Goal: Task Accomplishment & Management: Complete application form

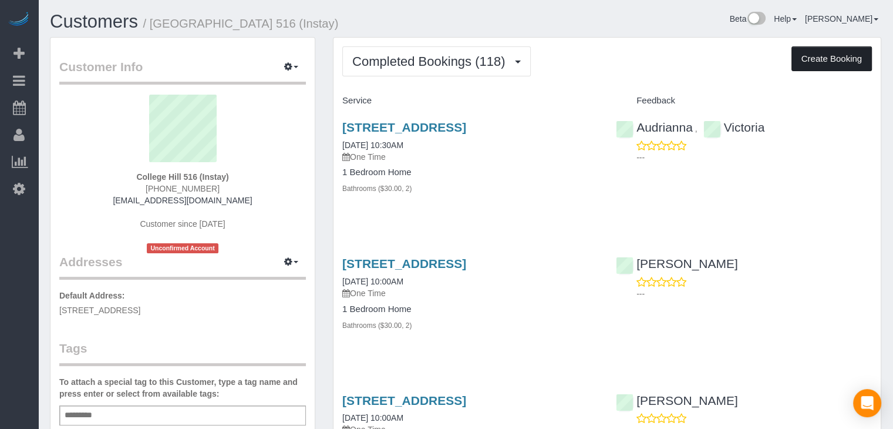
click at [820, 52] on button "Create Booking" at bounding box center [831, 58] width 80 height 25
select select "IA"
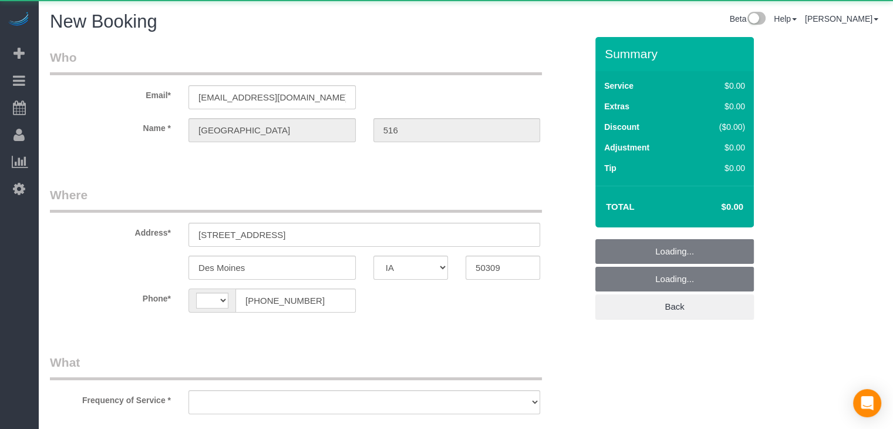
select select "string:[GEOGRAPHIC_DATA]"
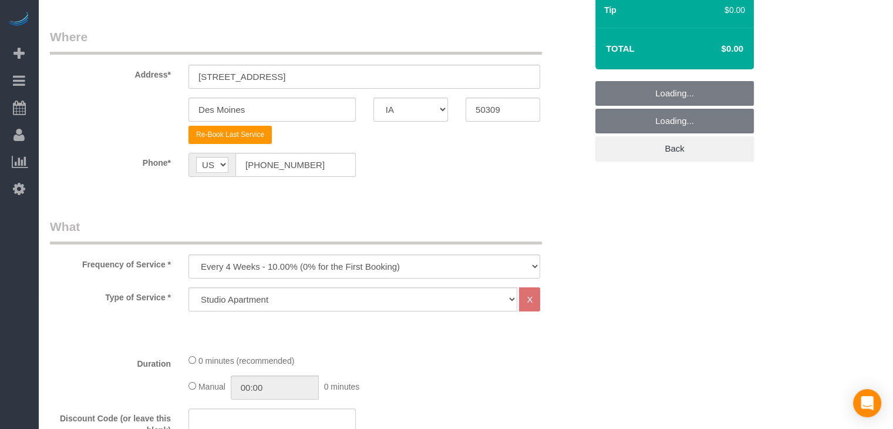
scroll to position [222, 0]
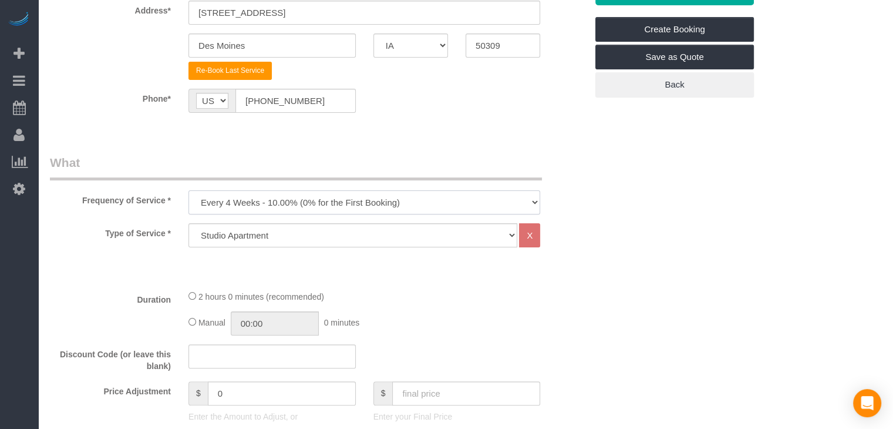
click at [292, 207] on select "Every 6 Weeks (0% for the First Booking) One Time Every 8 Weeks (0% for the Fir…" at bounding box center [364, 202] width 352 height 24
select select "object:1790"
click at [188, 190] on select "Every 6 Weeks (0% for the First Booking) One Time Every 8 Weeks (0% for the Fir…" at bounding box center [364, 202] width 352 height 24
drag, startPoint x: 282, startPoint y: 234, endPoint x: 282, endPoint y: 242, distance: 8.2
click at [282, 234] on select "Studio Apartment 1 Bedroom Home 2 Bedroom Home 3 Bedroom Home 4 Bedroom Home 5 …" at bounding box center [352, 235] width 329 height 24
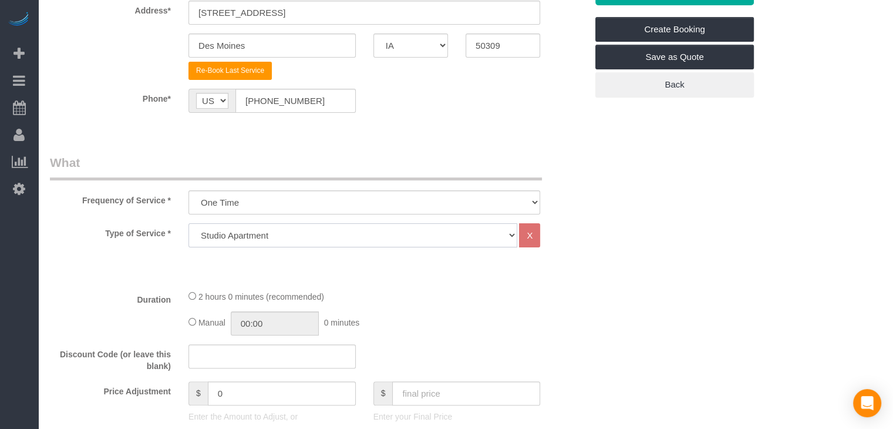
select select "25"
click at [188, 223] on select "Studio Apartment 1 Bedroom Home 2 Bedroom Home 3 Bedroom Home 4 Bedroom Home 5 …" at bounding box center [352, 235] width 329 height 24
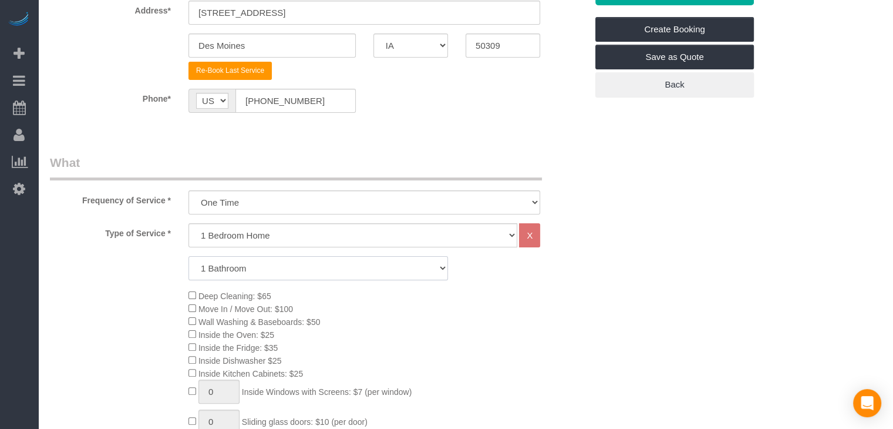
click at [292, 266] on select "1 Bathroom 2 Bathrooms 3 Bathrooms 4 Bathrooms 5 Bathrooms 6 Bathrooms" at bounding box center [317, 268] width 259 height 24
select select "2"
click at [188, 256] on select "1 Bathroom 2 Bathrooms 3 Bathrooms 4 Bathrooms 5 Bathrooms 6 Bathrooms" at bounding box center [317, 268] width 259 height 24
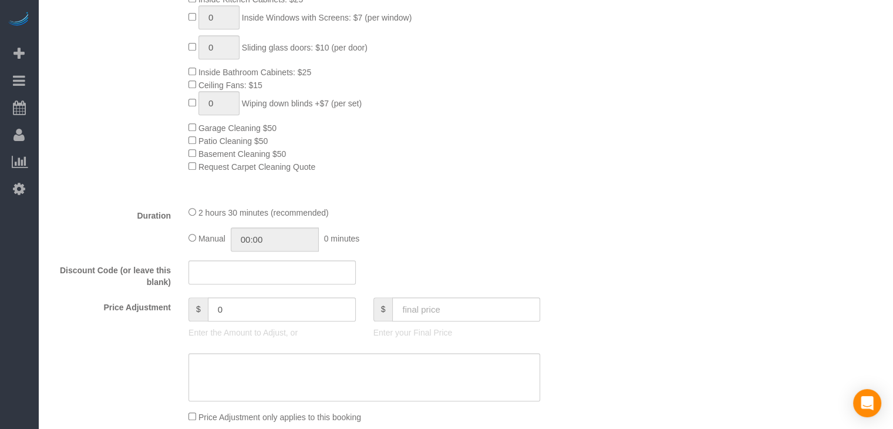
scroll to position [633, 0]
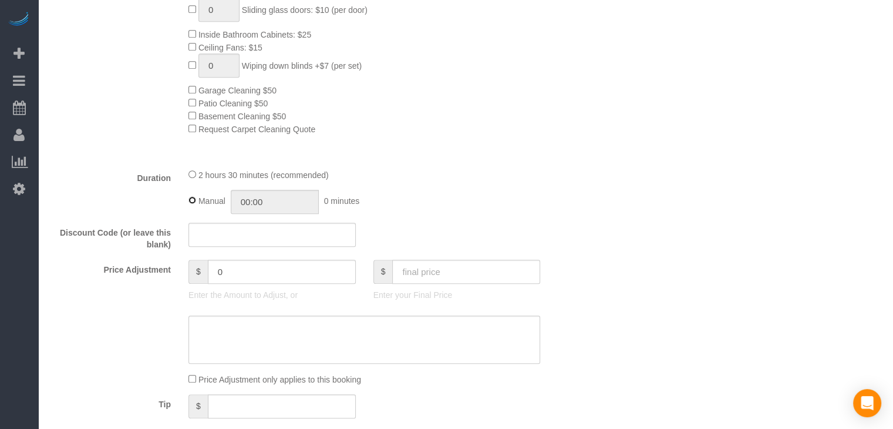
type input "02:30"
click at [472, 282] on input "text" at bounding box center [466, 271] width 148 height 24
type input "95"
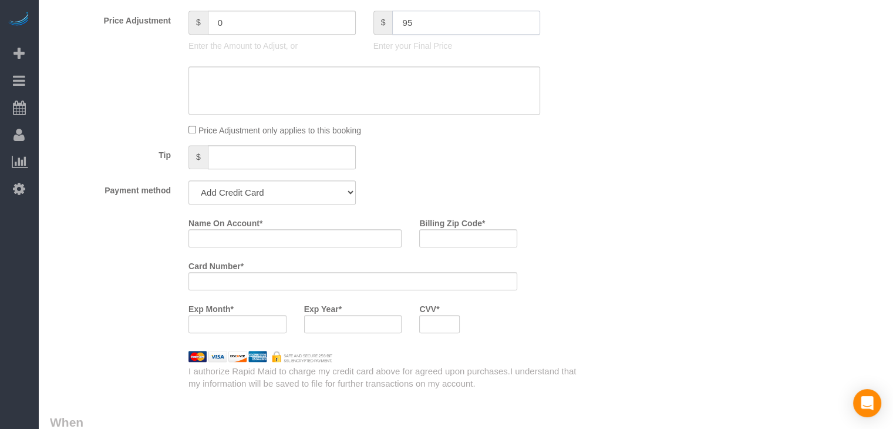
type input "-74"
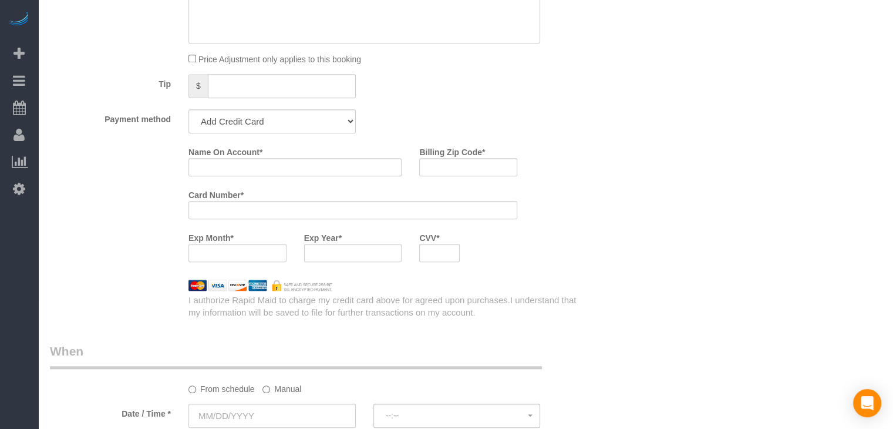
scroll to position [956, 0]
click at [268, 119] on select "Add Credit Card Cash Check Paypal" at bounding box center [271, 119] width 167 height 24
select select "string:check"
click at [188, 110] on select "Add Credit Card Cash Check Paypal" at bounding box center [271, 119] width 167 height 24
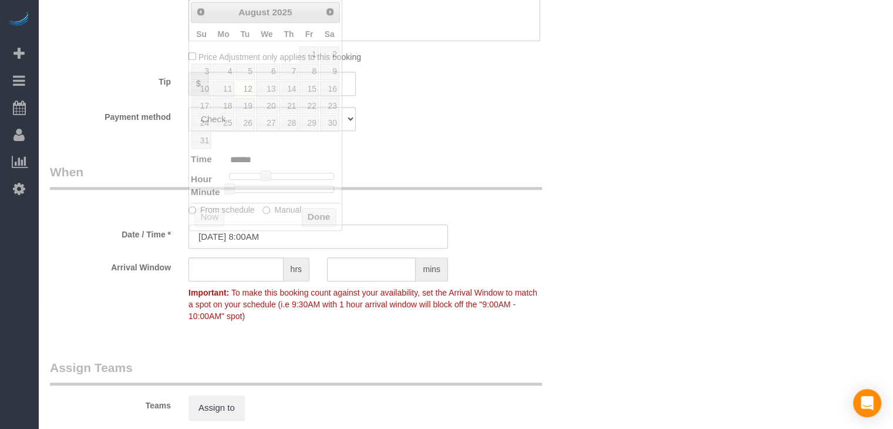
click at [258, 239] on input "[DATE] 8:00AM" at bounding box center [317, 236] width 259 height 24
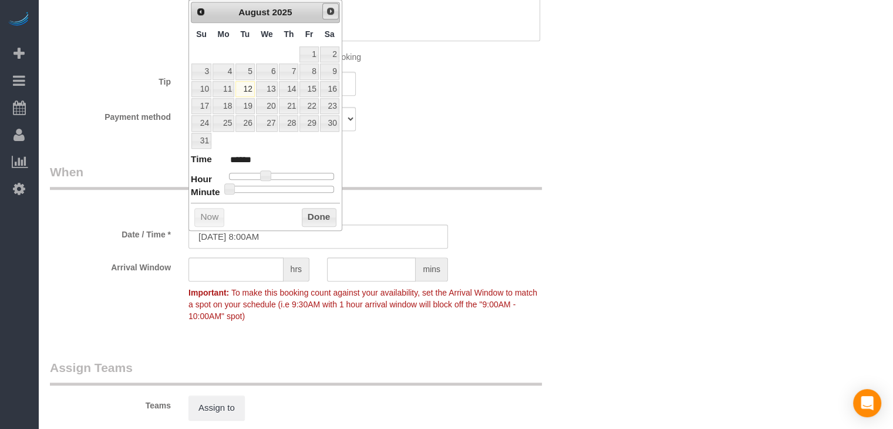
click at [331, 12] on span "Next" at bounding box center [330, 10] width 9 height 9
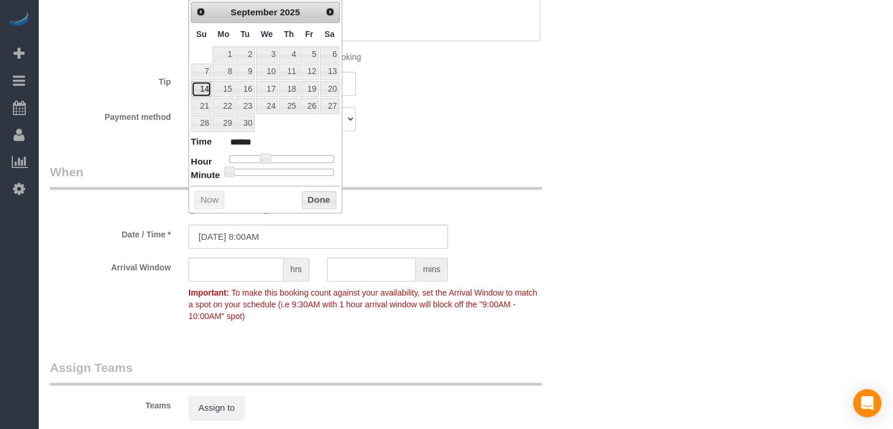
click at [202, 87] on link "14" at bounding box center [201, 89] width 20 height 16
type input "[DATE] 9:00AM"
type input "******"
type input "[DATE] 10:00AM"
type input "*******"
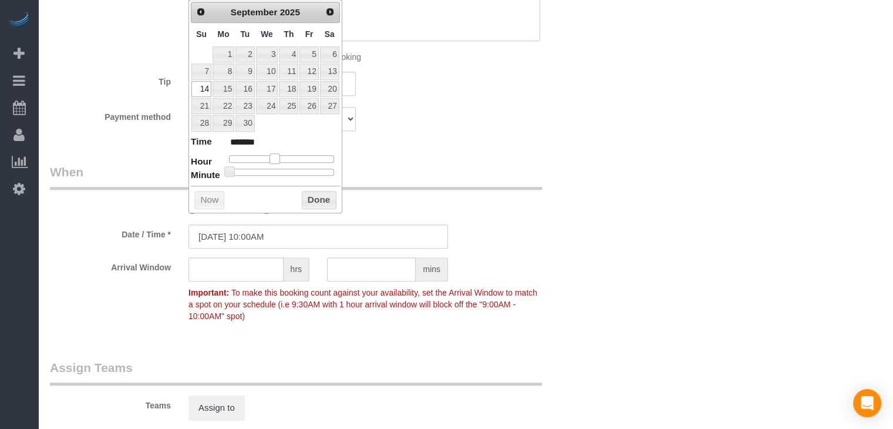
drag, startPoint x: 263, startPoint y: 153, endPoint x: 274, endPoint y: 157, distance: 11.3
click at [274, 157] on span at bounding box center [274, 158] width 11 height 11
type input "[DATE] 10:05AM"
type input "*******"
type input "[DATE] 10:10AM"
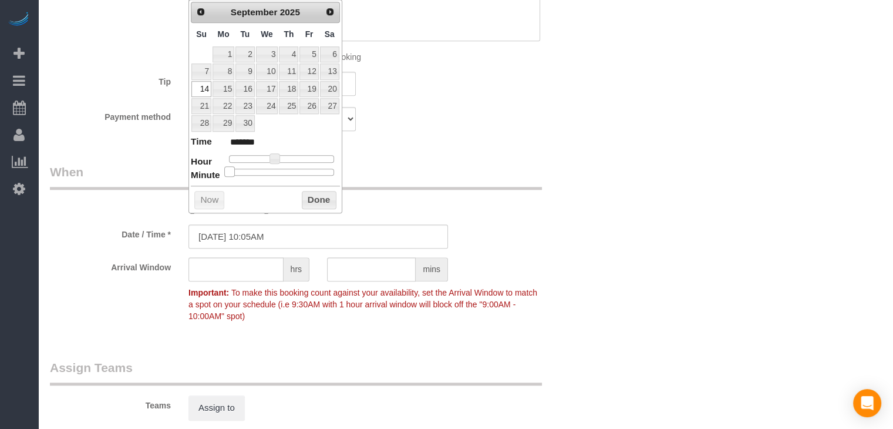
type input "*******"
type input "[DATE] 10:15AM"
type input "*******"
type input "[DATE] 10:20AM"
type input "*******"
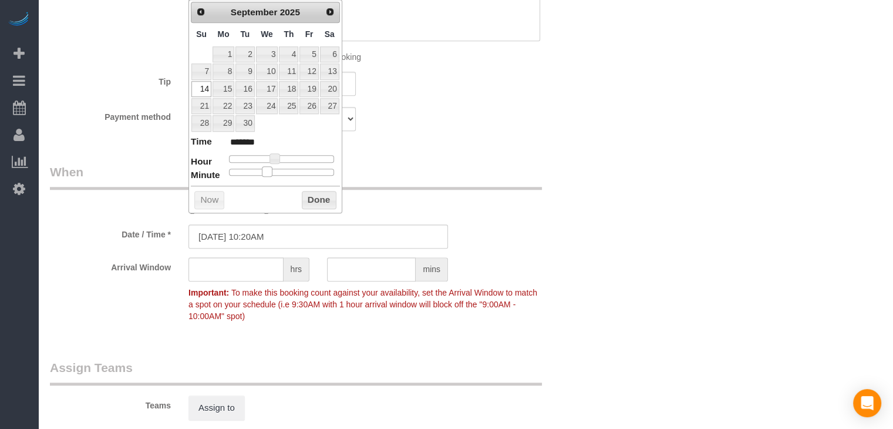
type input "[DATE] 10:25AM"
type input "*******"
type input "[DATE] 10:30AM"
type input "*******"
drag, startPoint x: 230, startPoint y: 167, endPoint x: 288, endPoint y: 171, distance: 57.7
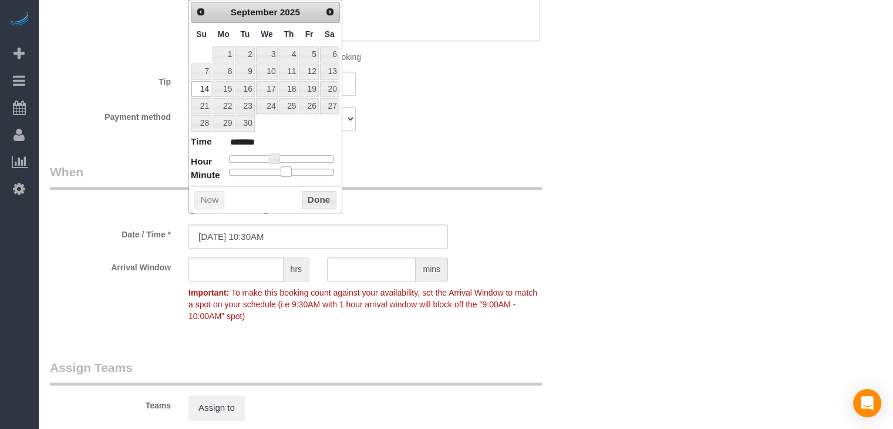
click at [288, 171] on span at bounding box center [286, 171] width 11 height 11
click at [314, 198] on button "Done" at bounding box center [319, 200] width 35 height 19
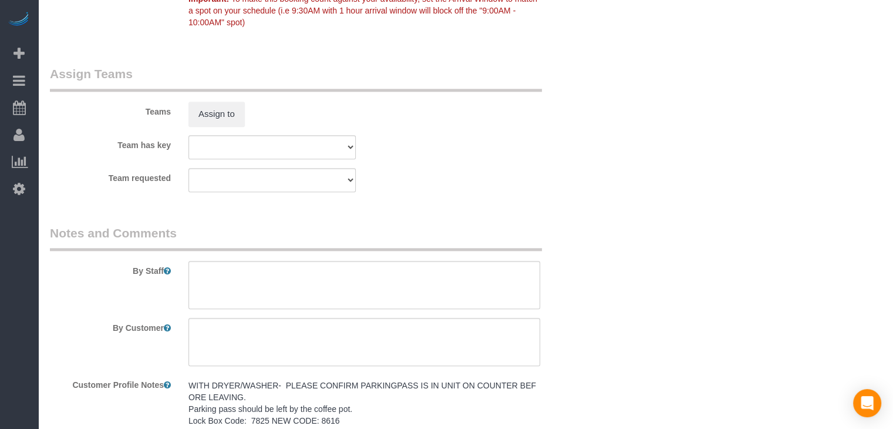
scroll to position [1400, 0]
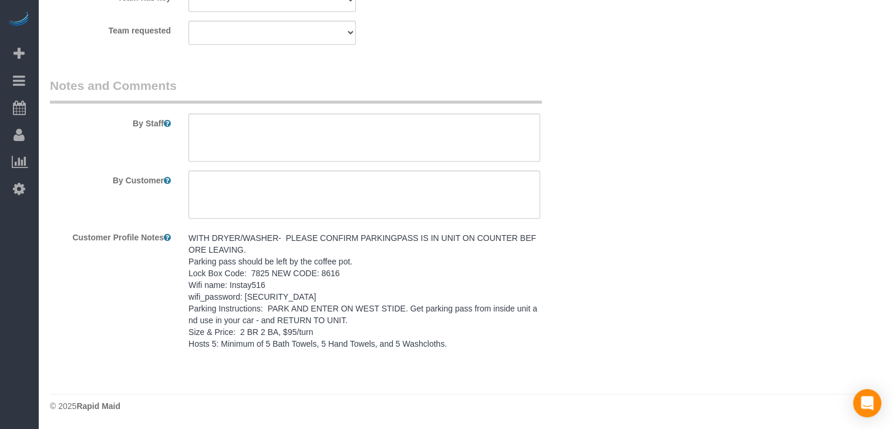
click at [407, 327] on pre "WITH DRYER/WASHER- PLEASE CONFIRM PARKINGPASS IS IN UNIT ON COUNTER BEFORE LEAV…" at bounding box center [364, 290] width 352 height 117
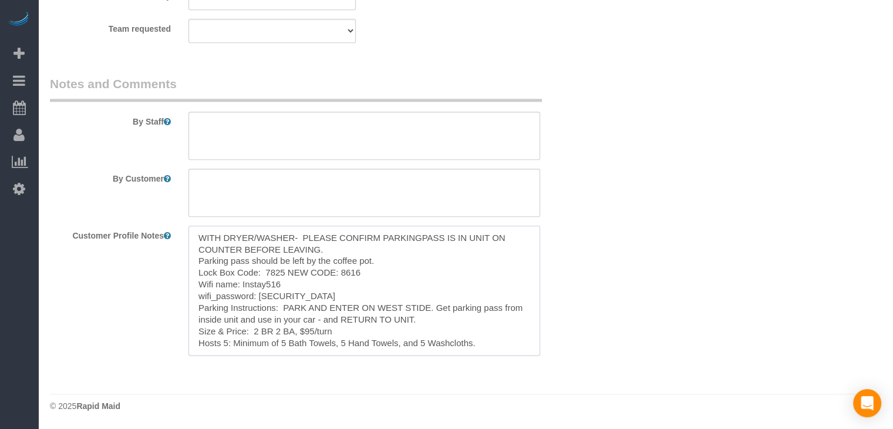
click at [348, 287] on textarea "WITH DRYER/WASHER- PLEASE CONFIRM PARKINGPASS IS IN UNIT ON COUNTER BEFORE LEAV…" at bounding box center [364, 290] width 352 height 130
click at [382, 141] on textarea at bounding box center [364, 136] width 352 height 48
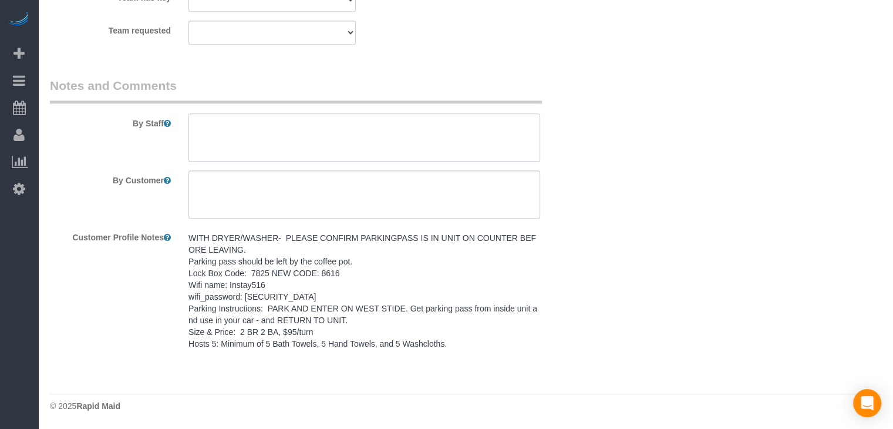
paste textarea "WITH DRYER/WASHER- PLEASE CONFIRM PARKINGPASS IS IN UNIT ON COUNTER BEFORE LEAV…"
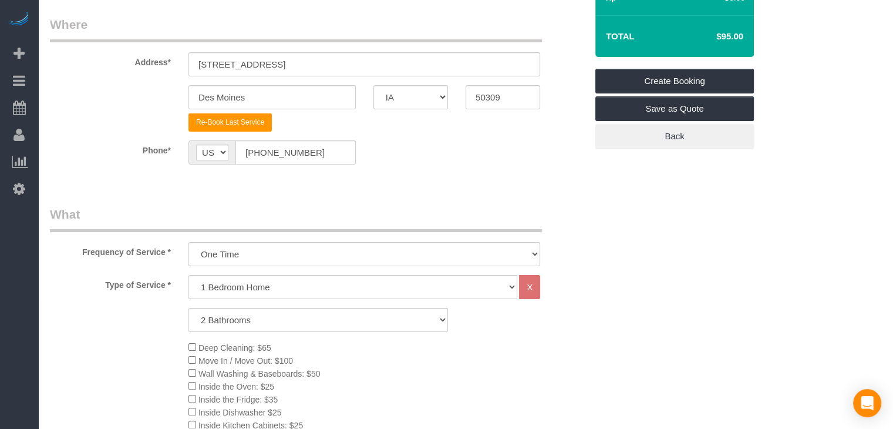
scroll to position [160, 0]
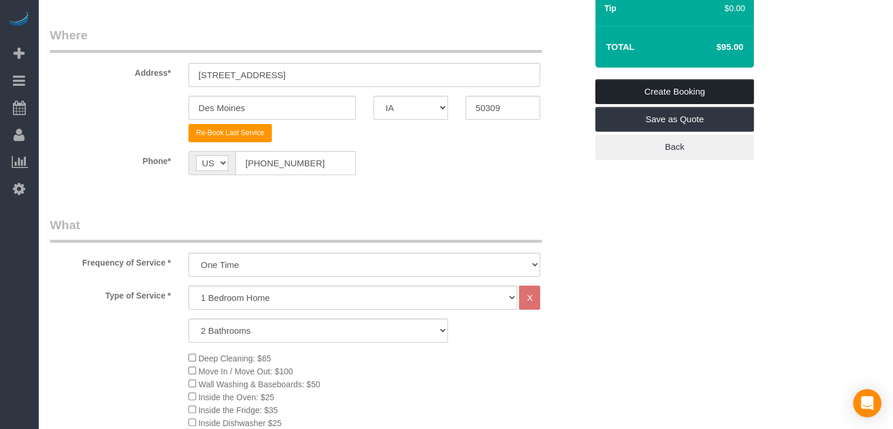
type textarea "WITH DRYER/WASHER- PLEASE CONFIRM PARKINGPASS IS IN UNIT ON COUNTER BEFORE LEAV…"
click at [725, 95] on link "Create Booking" at bounding box center [674, 91] width 159 height 25
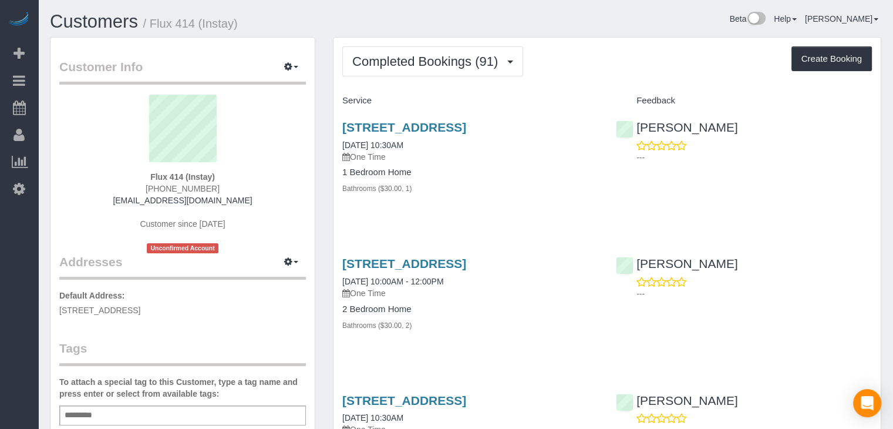
click at [836, 70] on div "Completed Bookings (91) Completed Bookings (91) Upcoming Bookings (2) Cancelled…" at bounding box center [607, 61] width 530 height 30
click at [835, 61] on button "Create Booking" at bounding box center [831, 58] width 80 height 25
select select "IA"
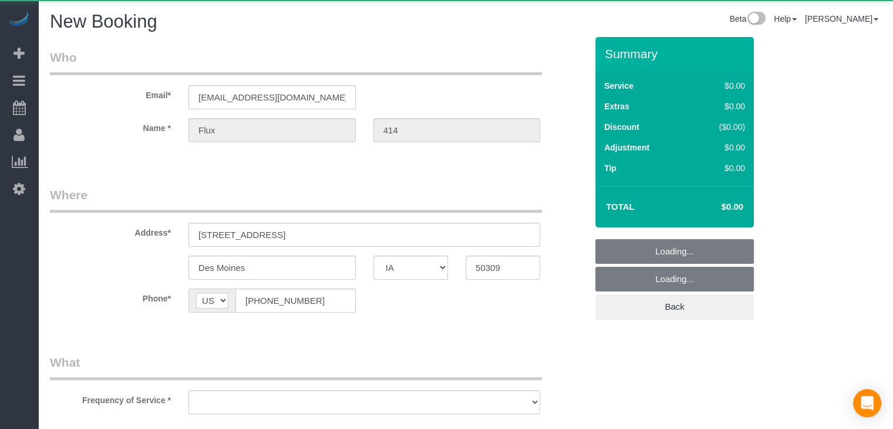
select select "string:[GEOGRAPHIC_DATA]"
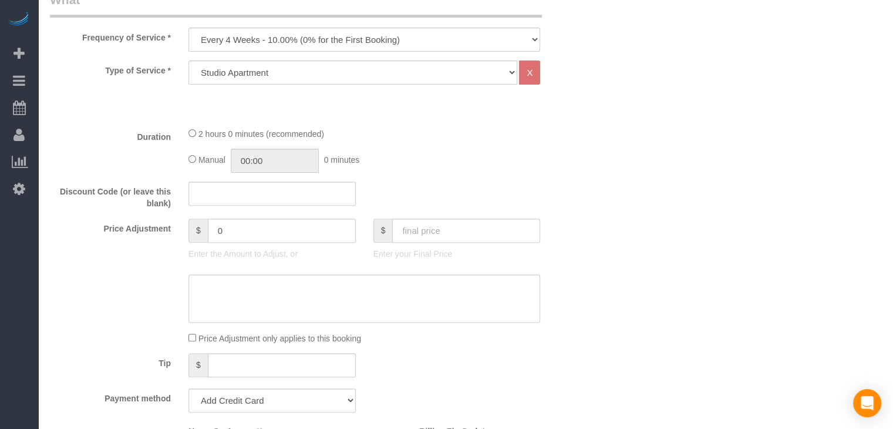
scroll to position [386, 0]
click at [298, 29] on select "Every 6 Weeks (0% for the First Booking) One Time Every 8 Weeks (0% for the Fir…" at bounding box center [364, 38] width 352 height 24
select select "object:1783"
click at [188, 26] on select "Every 6 Weeks (0% for the First Booking) One Time Every 8 Weeks (0% for the Fir…" at bounding box center [364, 38] width 352 height 24
click at [300, 69] on select "Studio Apartment 1 Bedroom Home 2 Bedroom Home 3 Bedroom Home 4 Bedroom Home 5 …" at bounding box center [352, 71] width 329 height 24
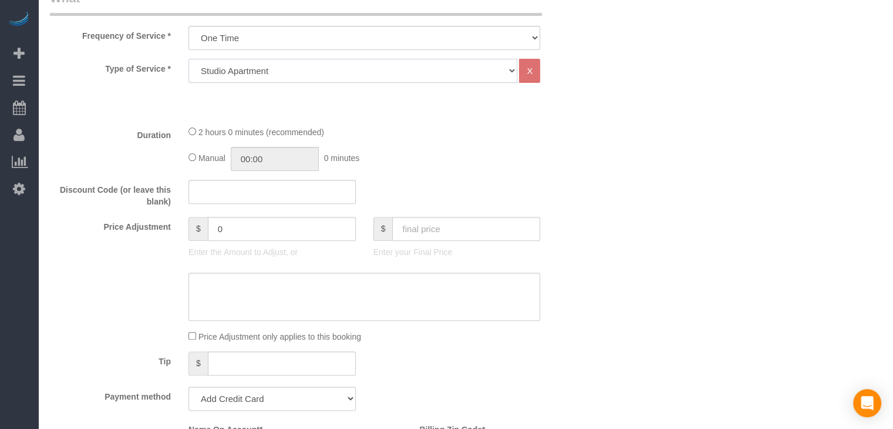
select select "25"
click at [188, 59] on select "Studio Apartment 1 Bedroom Home 2 Bedroom Home 3 Bedroom Home 4 Bedroom Home 5 …" at bounding box center [352, 71] width 329 height 24
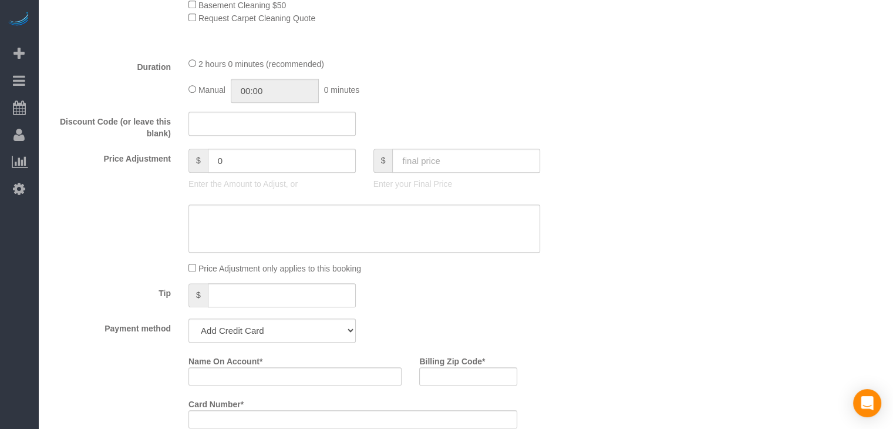
scroll to position [742, 0]
type input "02:00"
click at [441, 169] on input "text" at bounding box center [466, 163] width 148 height 24
type input "95"
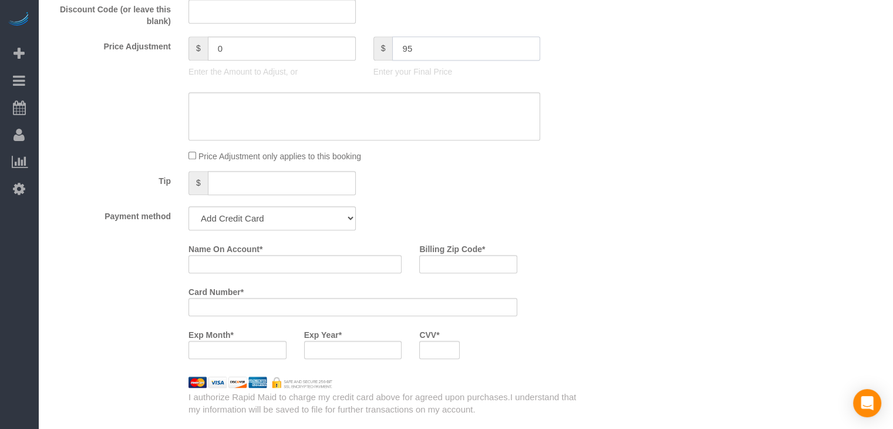
scroll to position [922, 0]
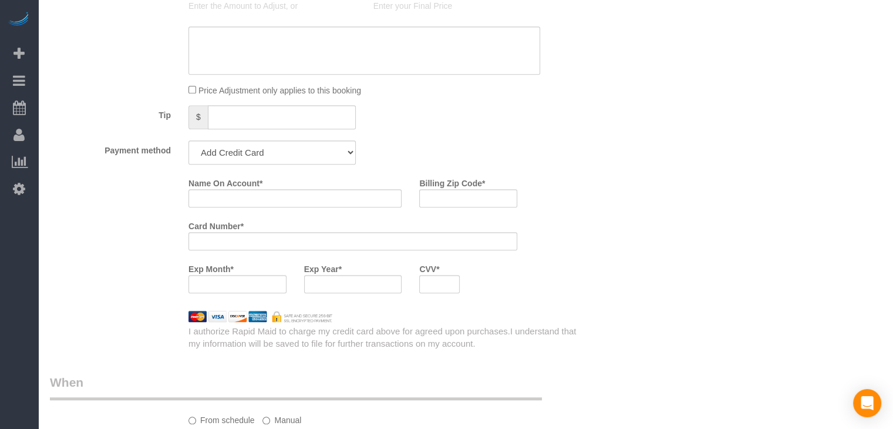
type input "-44"
click at [320, 154] on select "Add Credit Card Cash Check Paypal" at bounding box center [271, 152] width 167 height 24
select select "string:check"
click at [188, 144] on select "Add Credit Card Cash Check Paypal" at bounding box center [271, 152] width 167 height 24
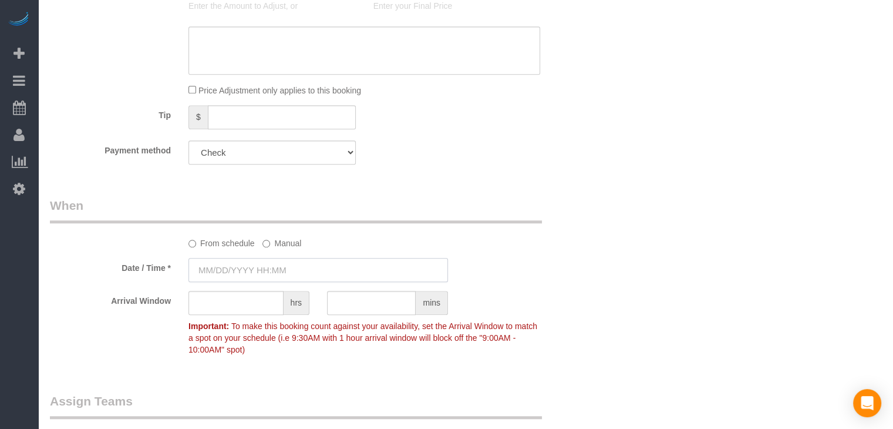
click at [263, 272] on input "text" at bounding box center [317, 270] width 259 height 24
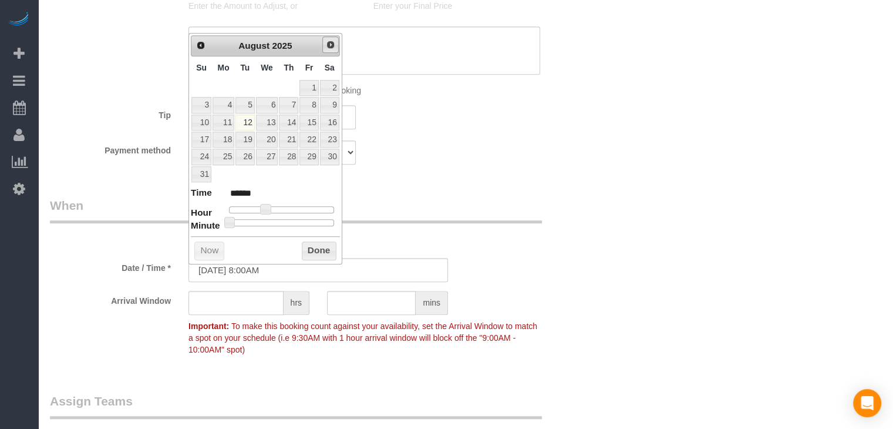
click at [328, 45] on span "Next" at bounding box center [330, 44] width 9 height 9
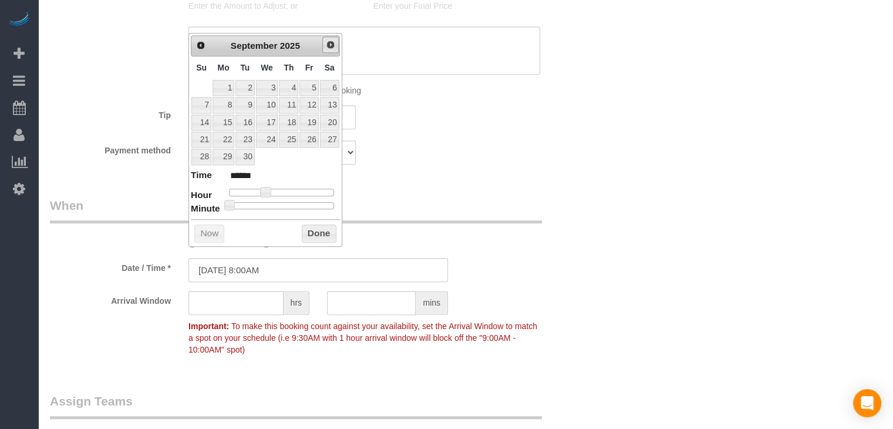
click at [334, 43] on span "Next" at bounding box center [330, 44] width 9 height 9
click at [206, 102] on link "5" at bounding box center [201, 105] width 20 height 16
type input "10/05/2025 9:00AM"
type input "******"
type input "10/05/2025 10:00AM"
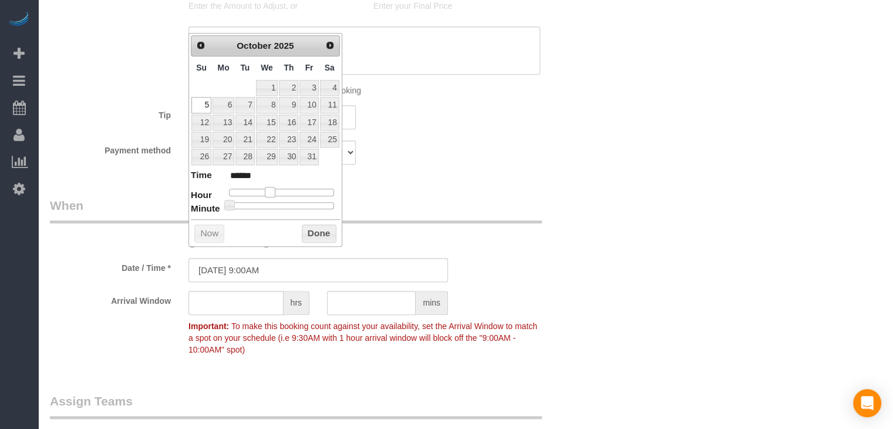
type input "*******"
drag, startPoint x: 268, startPoint y: 186, endPoint x: 278, endPoint y: 186, distance: 10.6
click at [278, 187] on span at bounding box center [274, 192] width 11 height 11
type input "10/05/2025 10:05AM"
type input "*******"
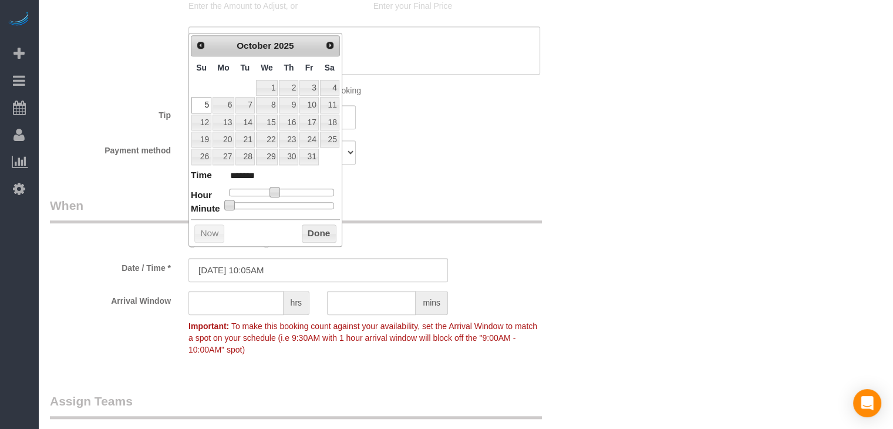
type input "10/05/2025 10:10AM"
type input "*******"
type input "10/05/2025 10:15AM"
type input "*******"
type input "10/05/2025 10:20AM"
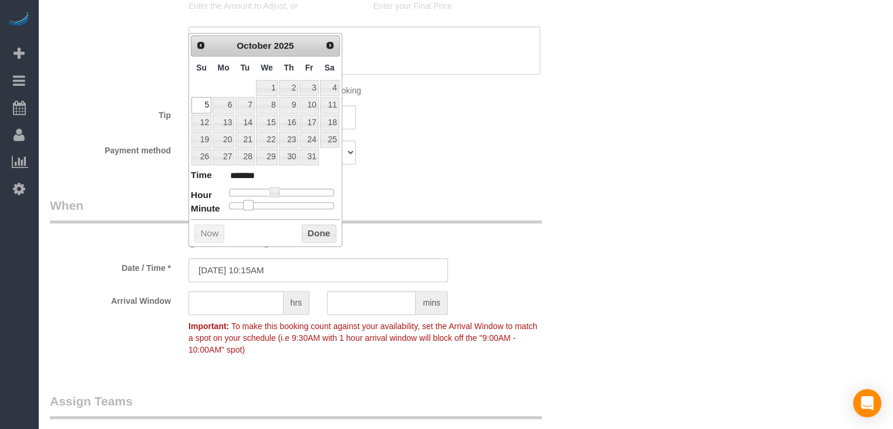
type input "*******"
type input "10/05/2025 10:25AM"
type input "*******"
type input "10/05/2025 10:30AM"
type input "*******"
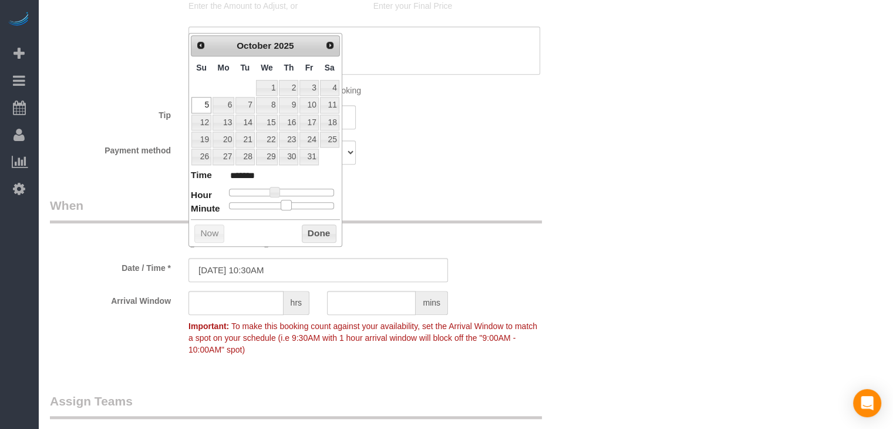
drag, startPoint x: 229, startPoint y: 204, endPoint x: 314, endPoint y: 217, distance: 86.2
click at [288, 200] on span at bounding box center [286, 205] width 11 height 11
click at [330, 231] on button "Done" at bounding box center [319, 233] width 35 height 19
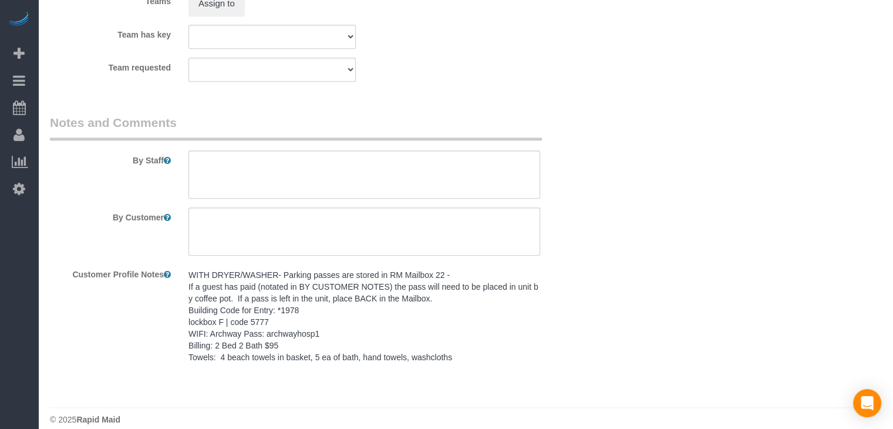
scroll to position [1376, 0]
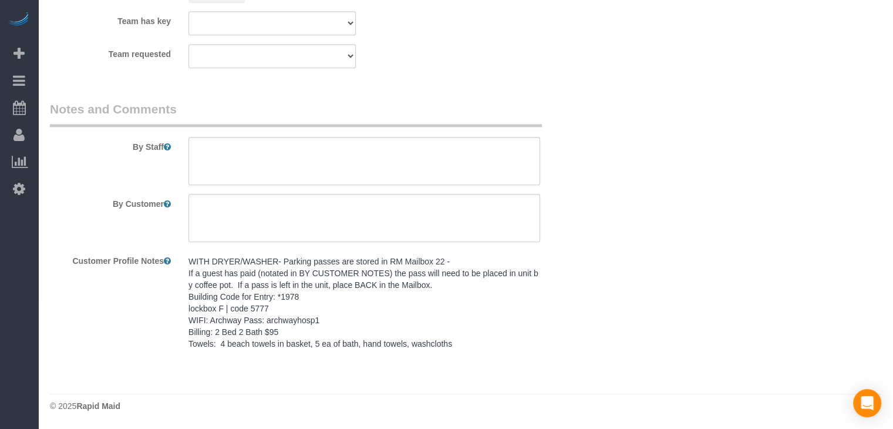
click at [444, 293] on pre "WITH DRYER/WASHER- Parking passes are stored in RM Mailbox 22 - If a guest has …" at bounding box center [364, 302] width 352 height 94
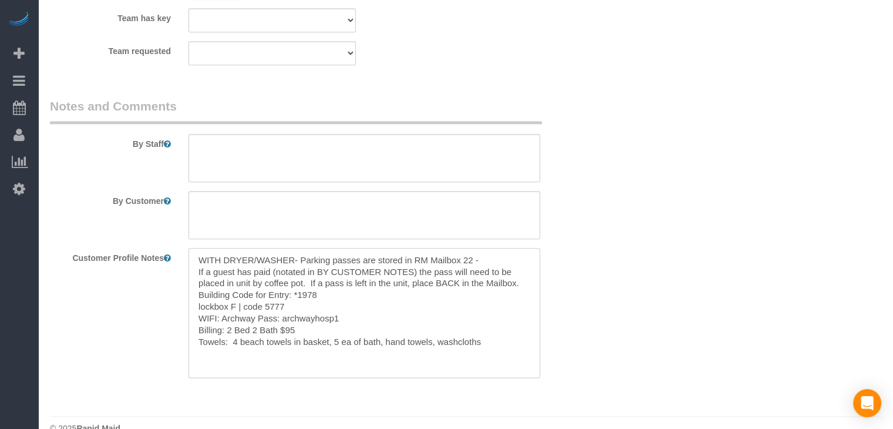
click at [385, 308] on textarea "WITH DRYER/WASHER- Parking passes are stored in RM Mailbox 22 - If a guest has …" at bounding box center [364, 313] width 352 height 130
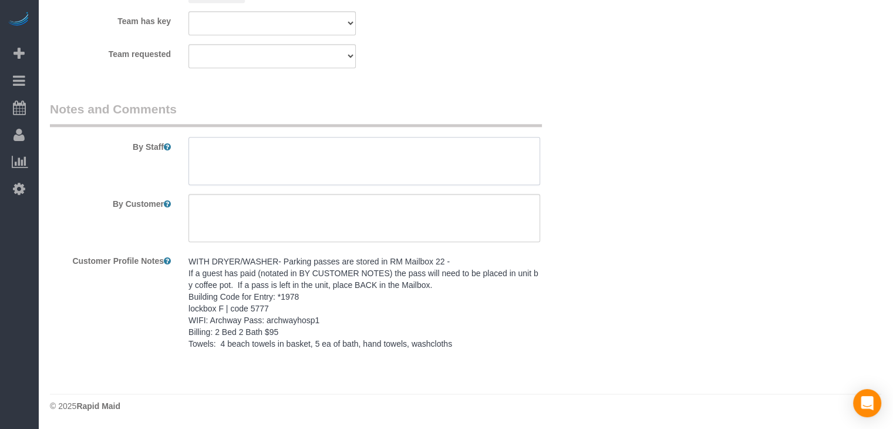
click at [352, 166] on textarea at bounding box center [364, 161] width 352 height 48
paste textarea "WITH DRYER/WASHER- Parking passes are stored in RM Mailbox 22 - If a guest has …"
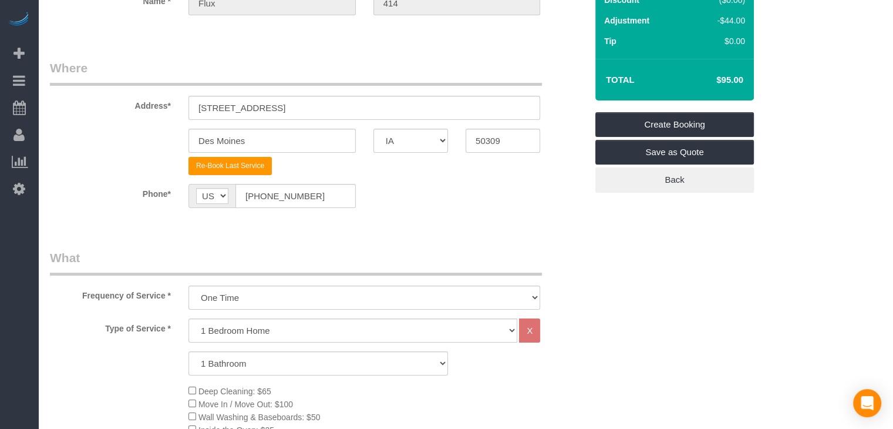
scroll to position [108, 0]
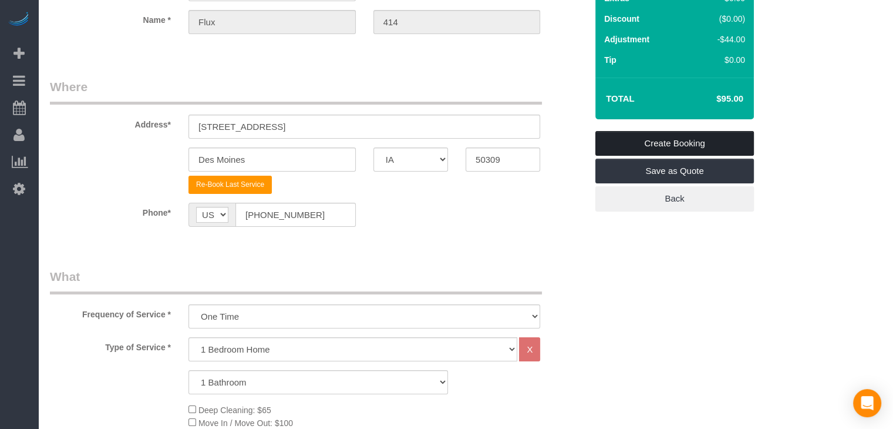
type textarea "WITH DRYER/WASHER- Parking passes are stored in RM Mailbox 22 - If a guest has …"
click at [695, 139] on link "Create Booking" at bounding box center [674, 143] width 159 height 25
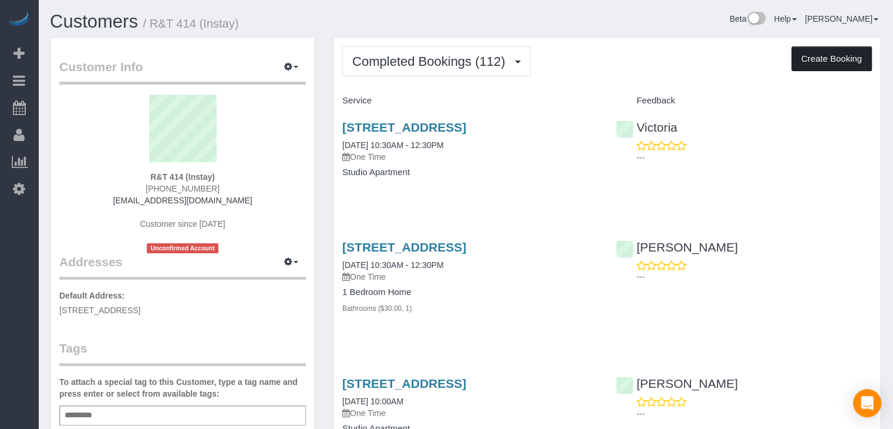
click at [837, 66] on button "Create Booking" at bounding box center [831, 58] width 80 height 25
select select "IA"
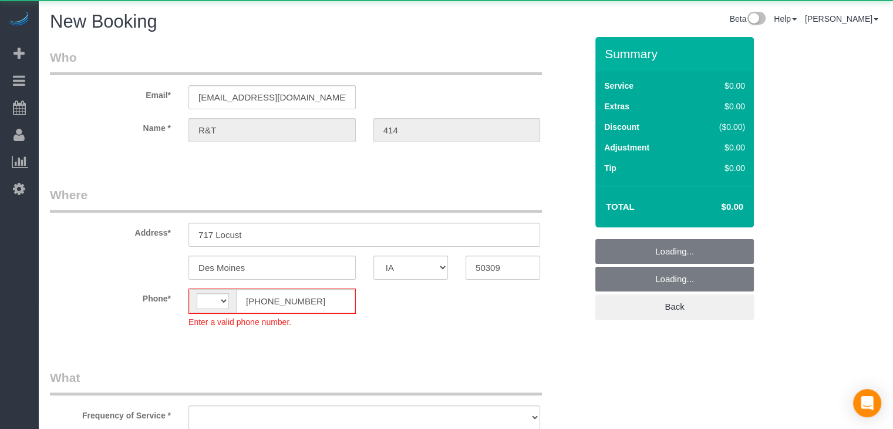
select select "string:[GEOGRAPHIC_DATA]"
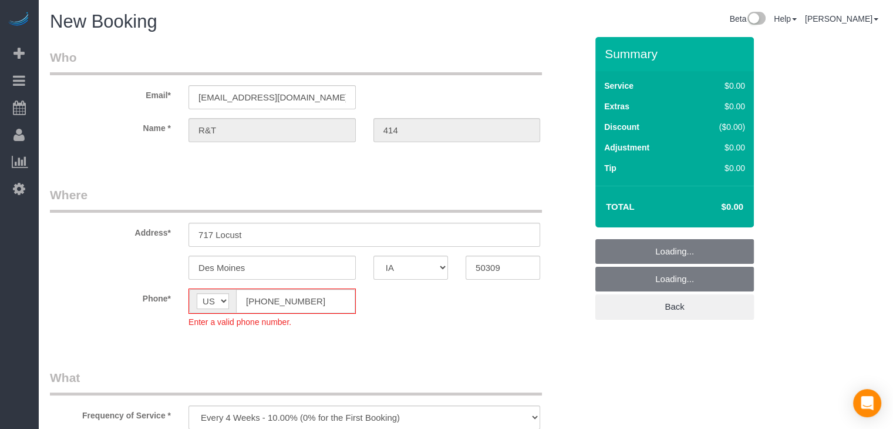
select select "object:1756"
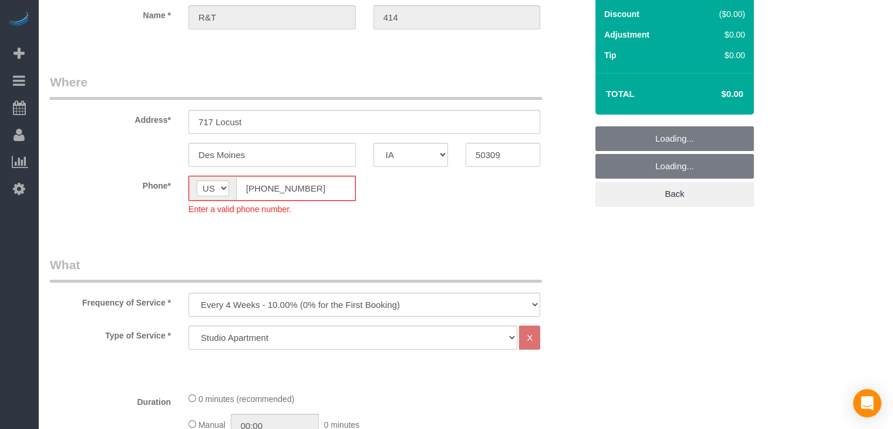
scroll to position [177, 0]
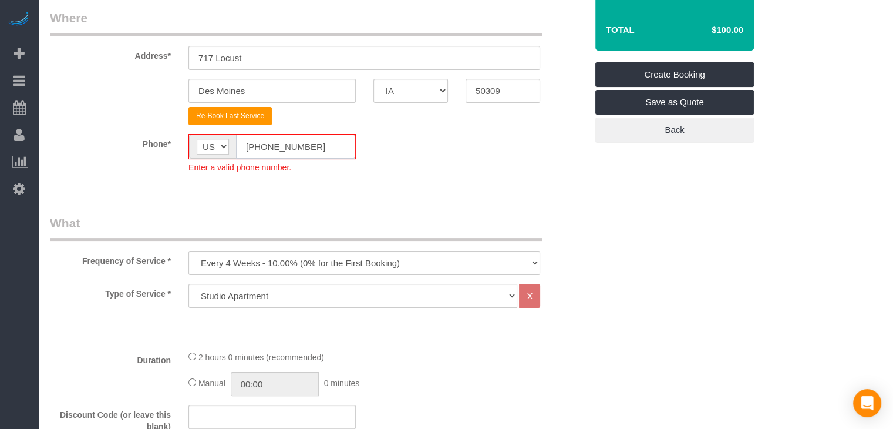
click at [257, 143] on input "(555) 555-5555" at bounding box center [295, 146] width 119 height 24
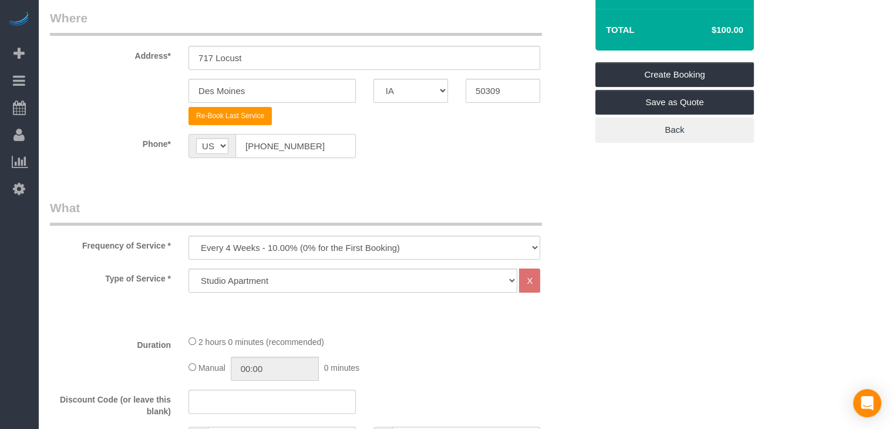
type input "[PHONE_NUMBER]"
click at [441, 250] on select "Every 6 Weeks (0% for the First Booking) One Time Every 8 Weeks (0% for the Fir…" at bounding box center [364, 247] width 352 height 24
select select "object:1758"
click at [188, 235] on select "Every 6 Weeks (0% for the First Booking) One Time Every 8 Weeks (0% for the Fir…" at bounding box center [364, 247] width 352 height 24
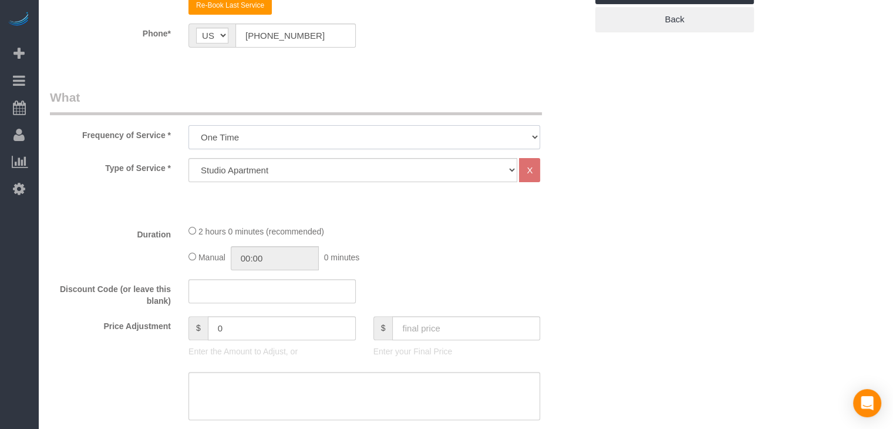
scroll to position [291, 0]
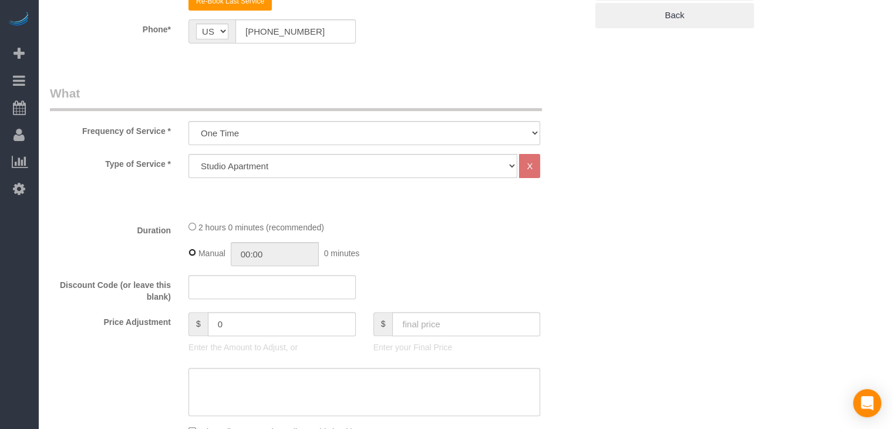
type input "02:00"
click at [470, 323] on input "text" at bounding box center [466, 324] width 148 height 24
type input "70"
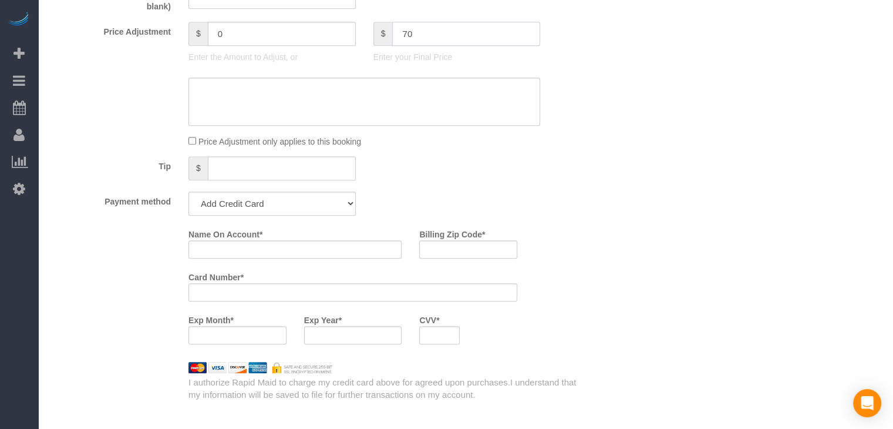
scroll to position [647, 0]
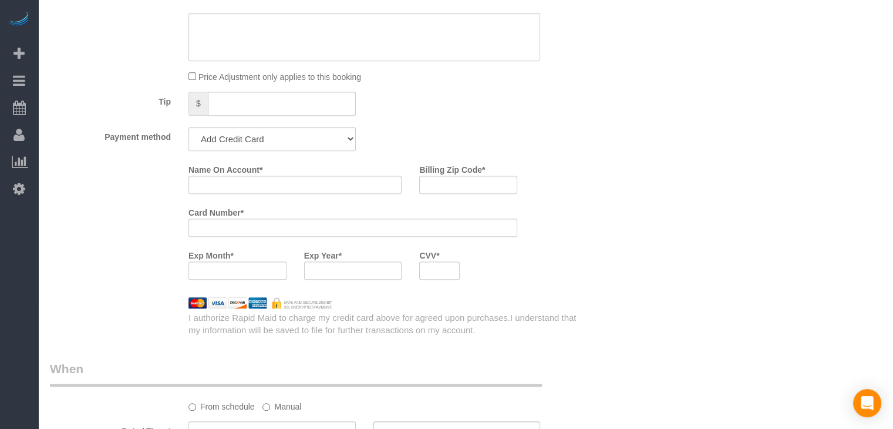
type input "-30"
click at [259, 141] on select "Add Credit Card Cash Check Paypal" at bounding box center [271, 138] width 167 height 24
select select "string:check"
click at [188, 126] on select "Add Credit Card Cash Check Paypal" at bounding box center [271, 138] width 167 height 24
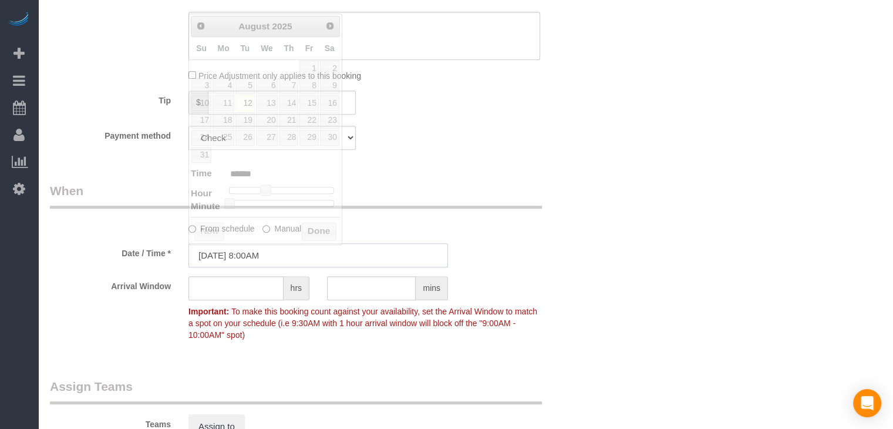
click at [251, 254] on input "[DATE] 8:00AM" at bounding box center [317, 255] width 259 height 24
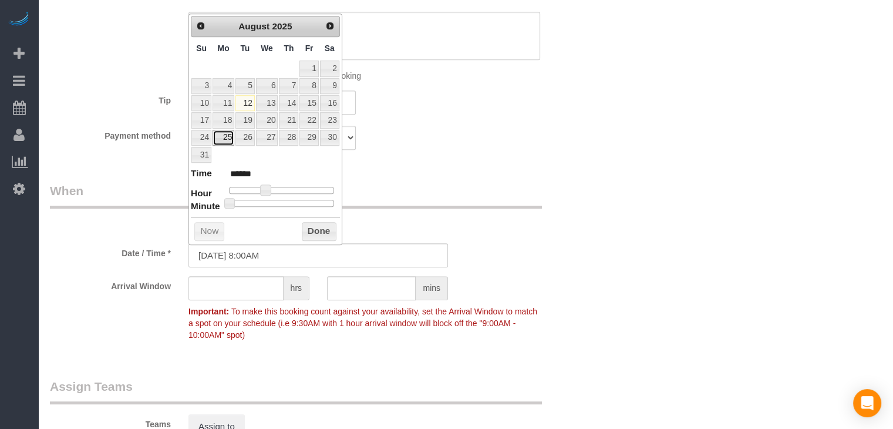
click at [225, 136] on link "25" at bounding box center [224, 138] width 22 height 16
type input "08/25/2025 9:00AM"
type input "******"
type input "08/25/2025 10:00AM"
type input "*******"
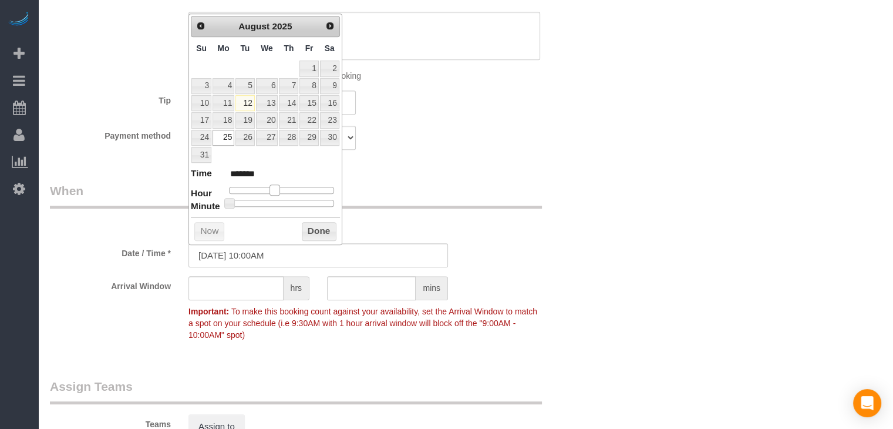
drag, startPoint x: 264, startPoint y: 186, endPoint x: 273, endPoint y: 186, distance: 8.8
click at [273, 186] on span at bounding box center [274, 189] width 11 height 11
click at [323, 231] on button "Done" at bounding box center [319, 231] width 35 height 19
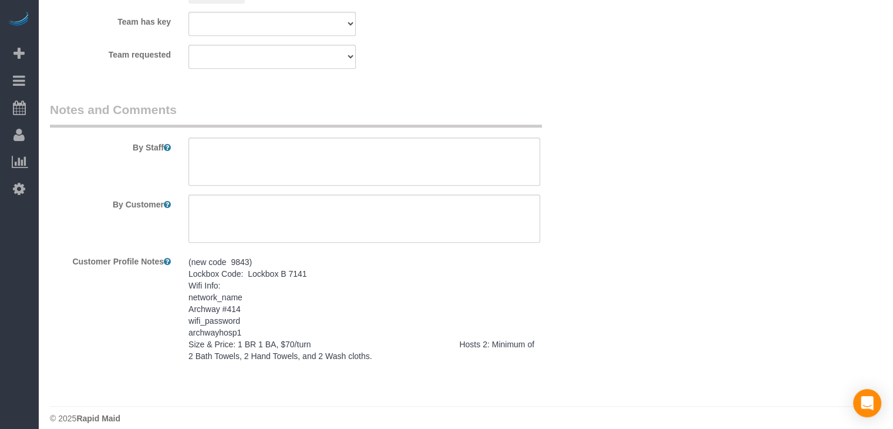
scroll to position [1094, 0]
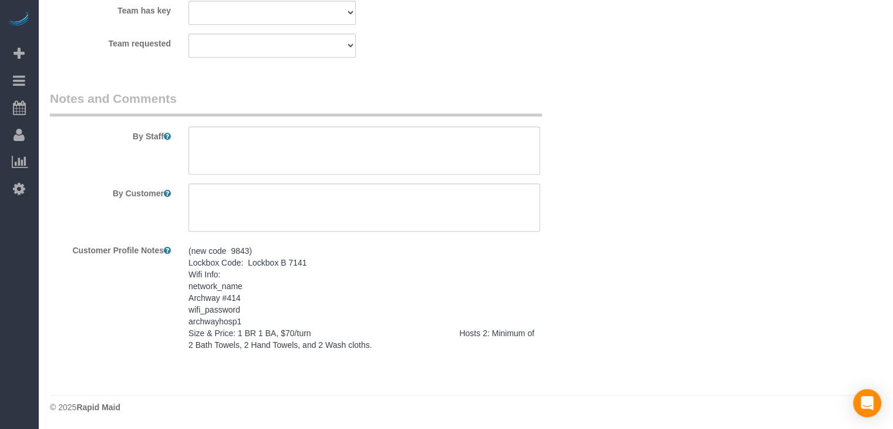
click at [275, 282] on pre "(new code 9843) Lockbox Code: Lockbox B 7141 Wifi Info: network_name Archway #4…" at bounding box center [364, 298] width 352 height 106
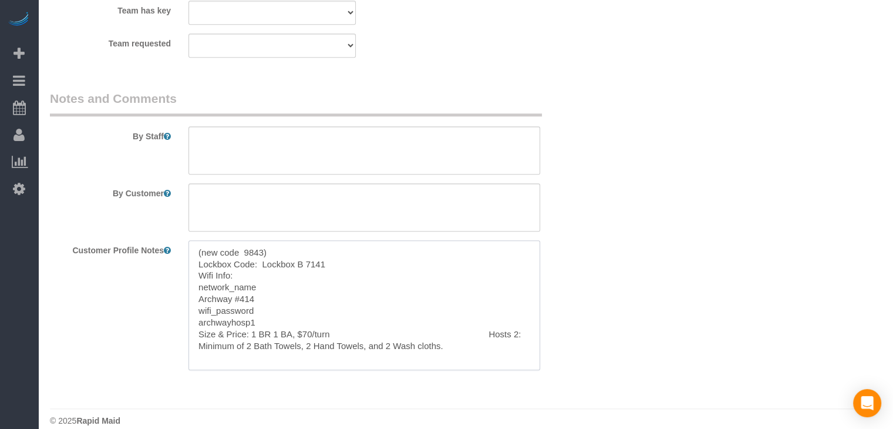
click at [258, 314] on textarea "(new code 9843) Lockbox Code: Lockbox B 7141 Wifi Info: network_name Archway #4…" at bounding box center [364, 305] width 352 height 130
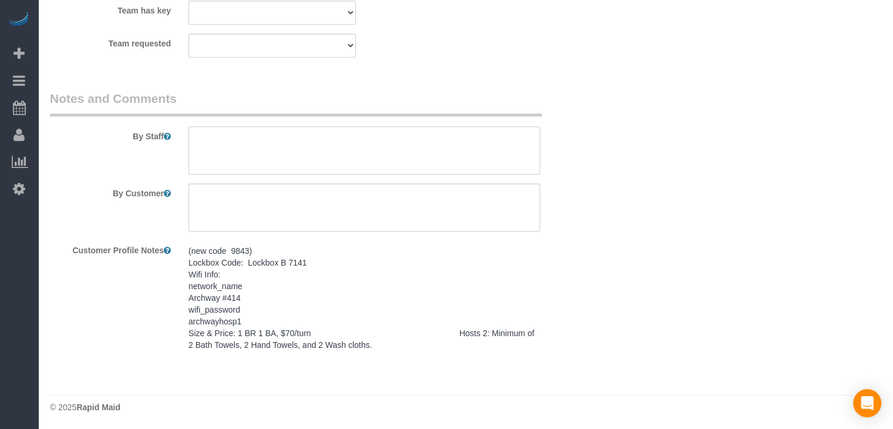
click at [299, 144] on textarea at bounding box center [364, 150] width 352 height 48
paste textarea "(new code 9843) Lockbox Code: Lockbox B 7141 Wifi Info: network_name Archway #4…"
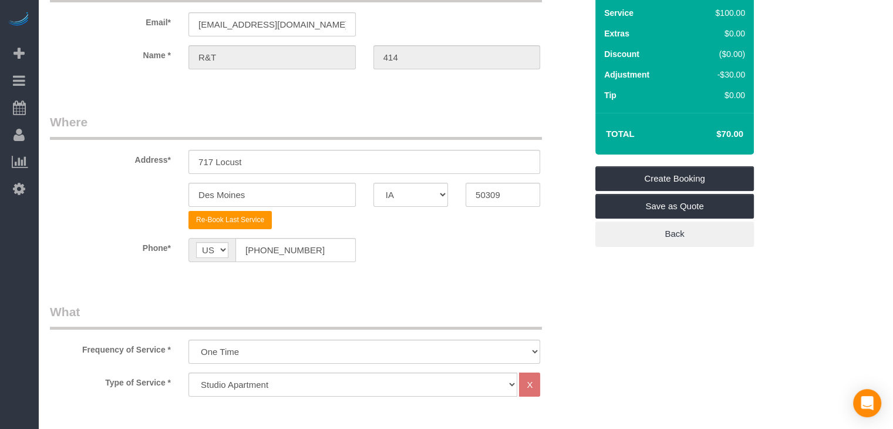
scroll to position [64, 0]
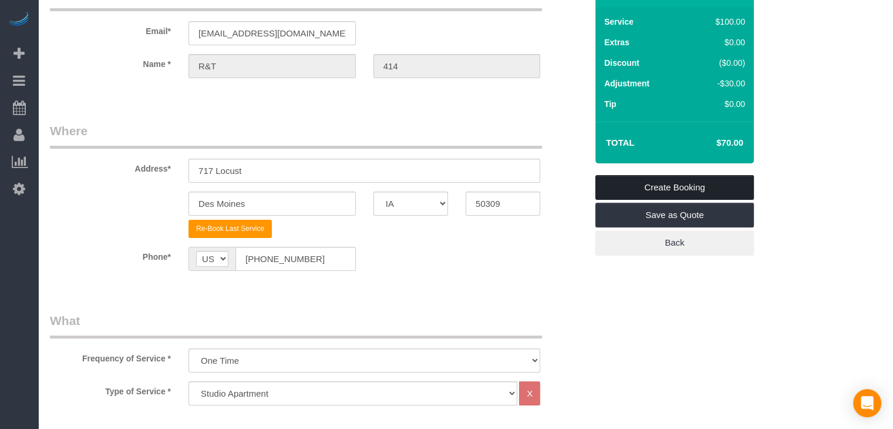
type textarea "(new code 9843) Lockbox Code: Lockbox B 7141 Wifi Info: network_name Archway #4…"
click at [679, 189] on link "Create Booking" at bounding box center [674, 187] width 159 height 25
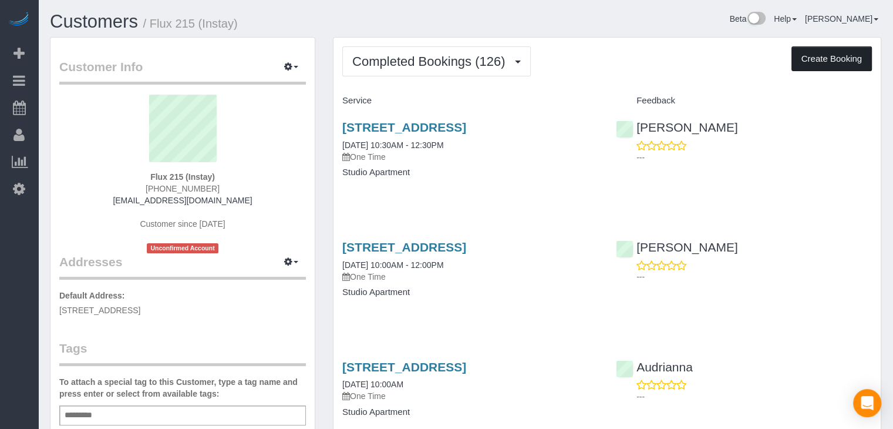
click at [852, 64] on button "Create Booking" at bounding box center [831, 58] width 80 height 25
select select "IA"
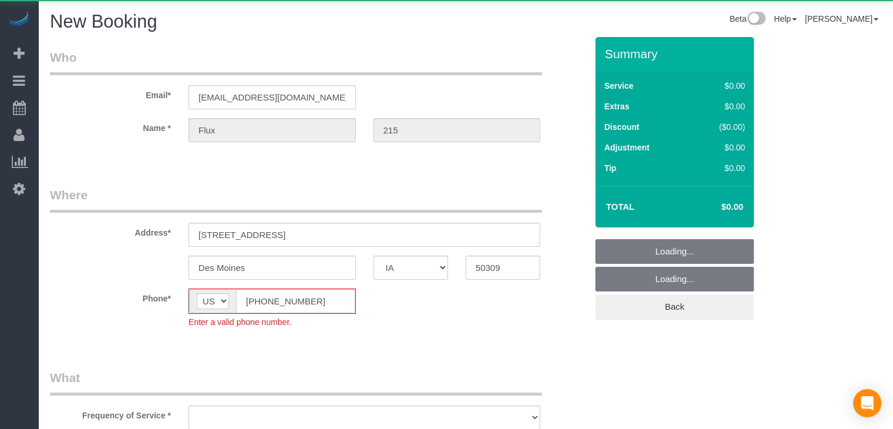
select select "object:1782"
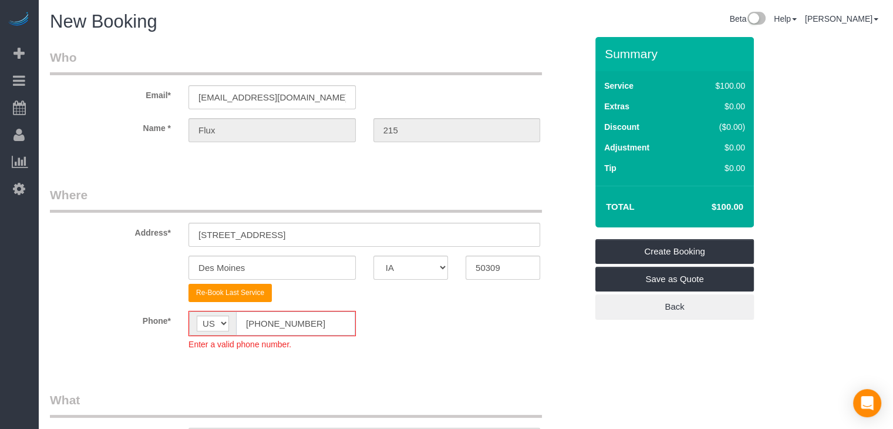
click at [257, 327] on input "(555) 555-5555" at bounding box center [295, 323] width 119 height 24
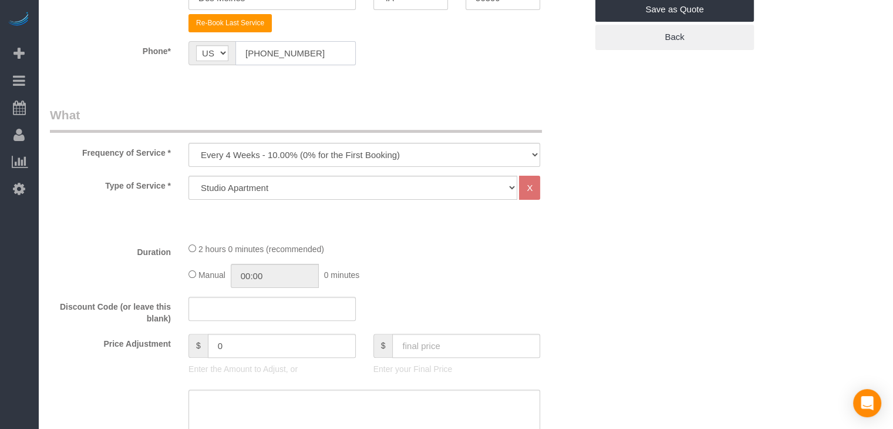
scroll to position [386, 0]
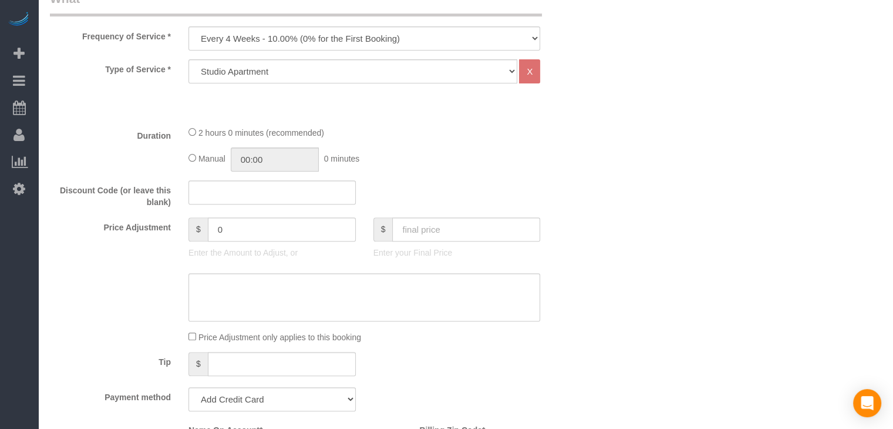
type input "[PHONE_NUMBER]"
click at [268, 43] on select "Every 6 Weeks (0% for the First Booking) One Time Every 8 Weeks (0% for the Fir…" at bounding box center [364, 38] width 352 height 24
select select "object:1784"
click at [188, 26] on select "Every 6 Weeks (0% for the First Booking) One Time Every 8 Weeks (0% for the Fir…" at bounding box center [364, 38] width 352 height 24
type input "02:00"
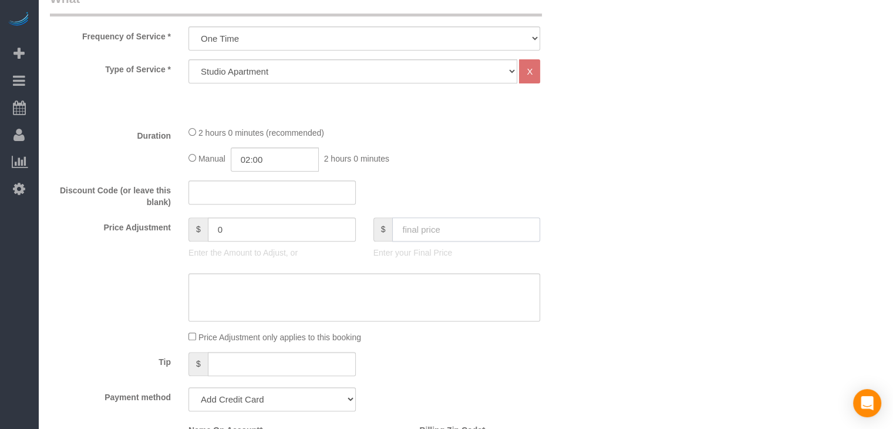
click at [469, 238] on input "text" at bounding box center [466, 229] width 148 height 24
type input "95"
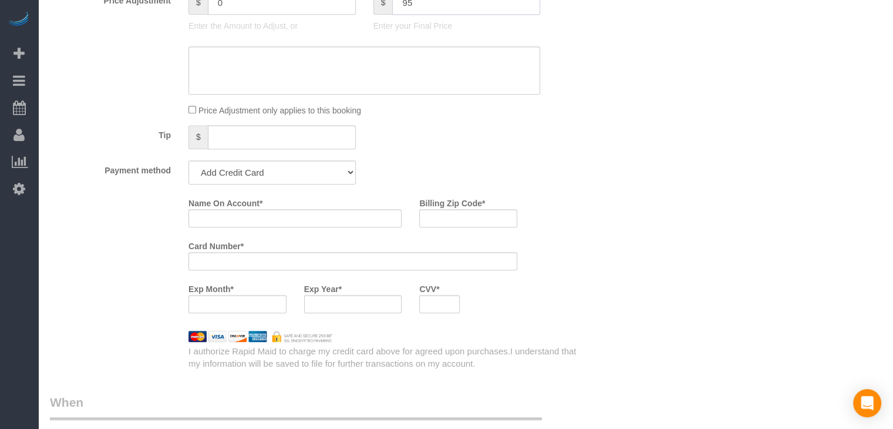
scroll to position [670, 0]
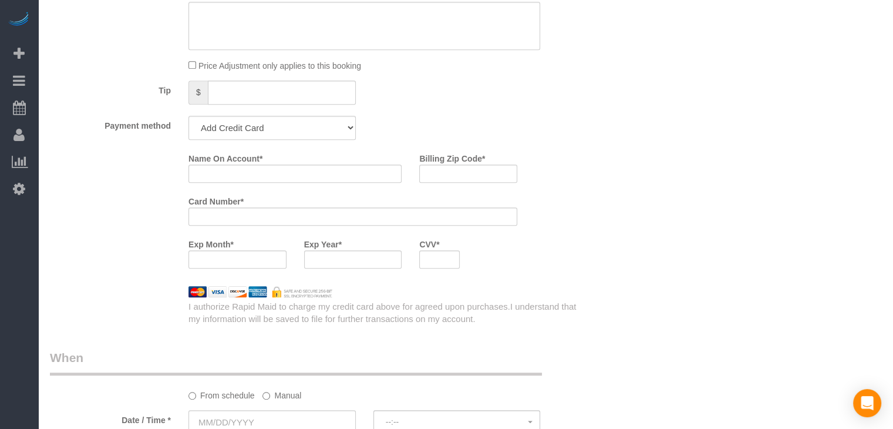
type input "-5"
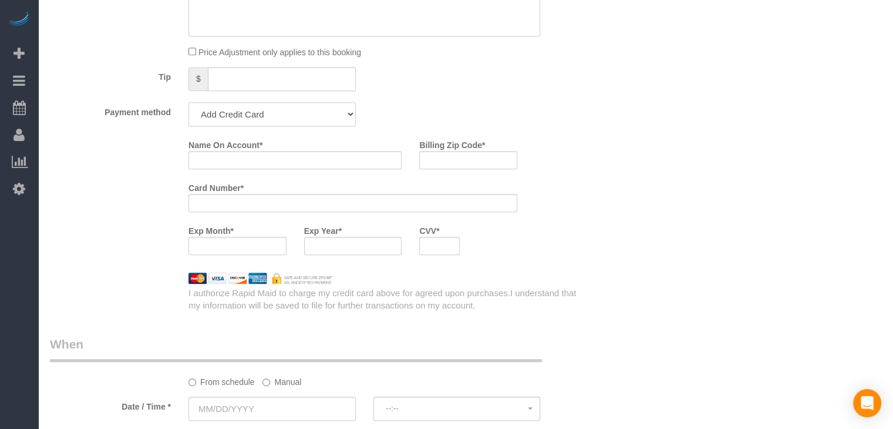
click at [274, 104] on select "Add Credit Card Cash Check Paypal" at bounding box center [271, 114] width 167 height 24
select select "string:check"
click at [188, 102] on select "Add Credit Card Cash Check Paypal" at bounding box center [271, 114] width 167 height 24
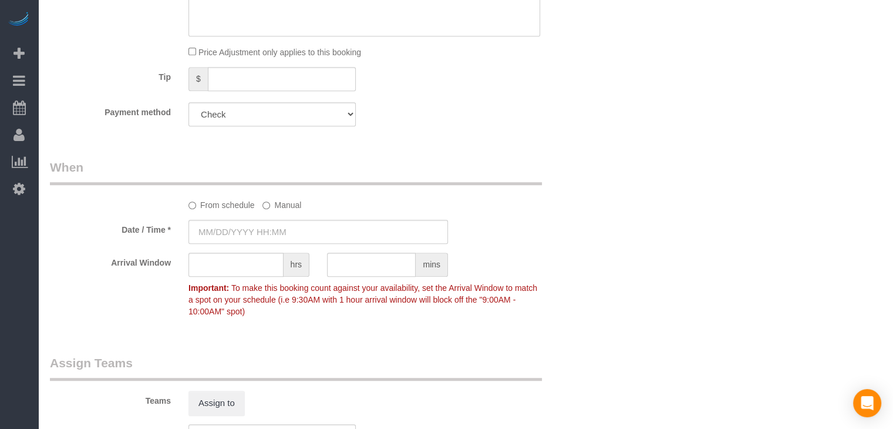
type input "[DATE] 8:00AM"
click at [215, 230] on input "[DATE] 8:00AM" at bounding box center [317, 232] width 259 height 24
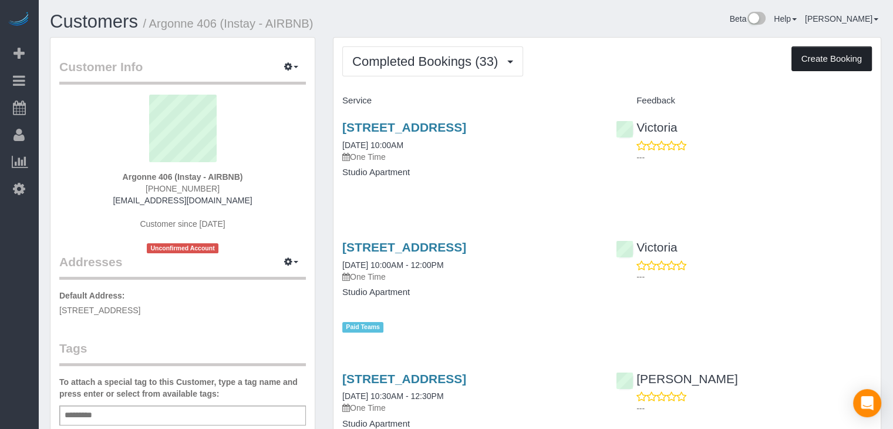
click at [838, 66] on button "Create Booking" at bounding box center [831, 58] width 80 height 25
select select "IA"
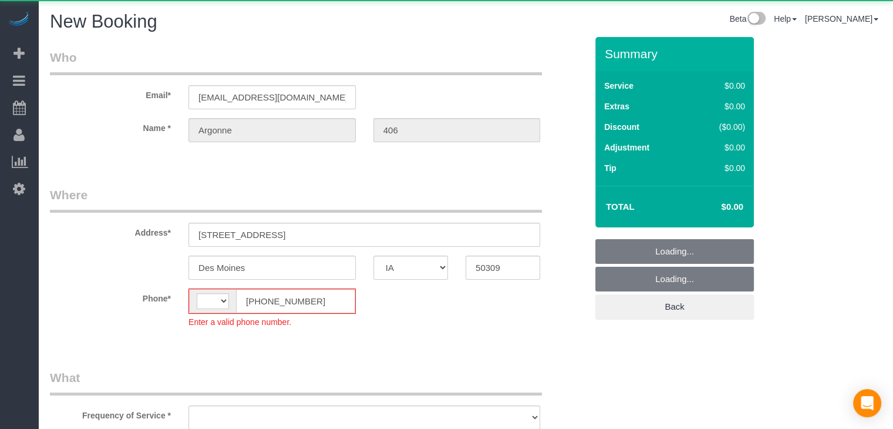
select select "string:[GEOGRAPHIC_DATA]"
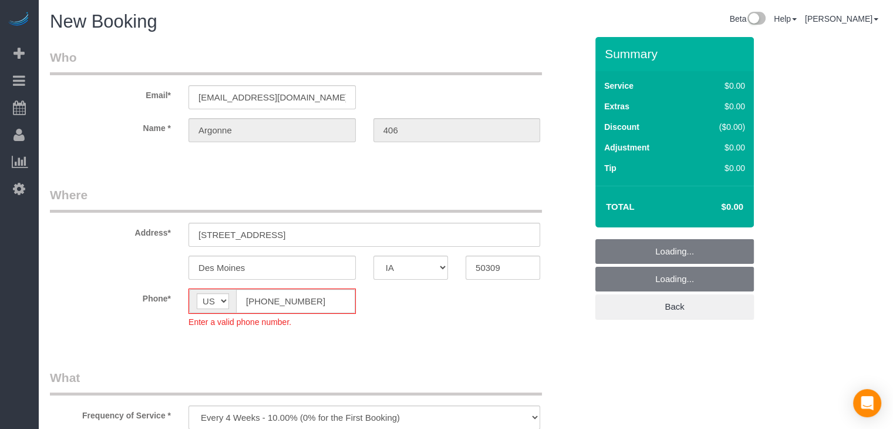
select select "object:1708"
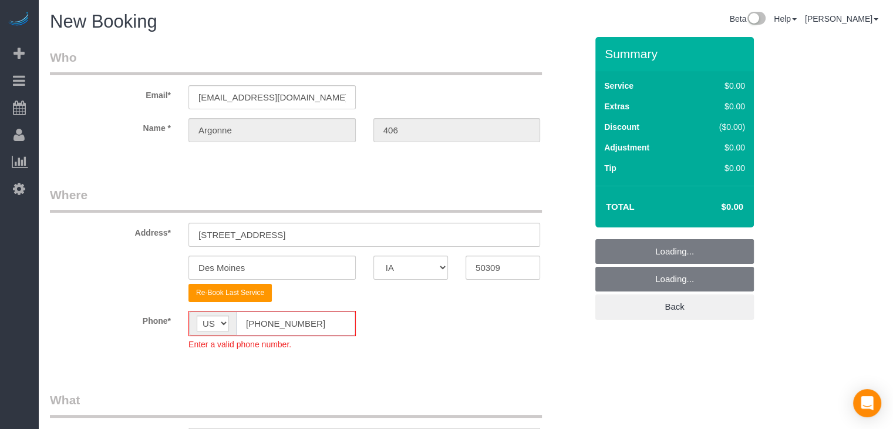
click at [259, 322] on input "[PHONE_NUMBER]" at bounding box center [295, 323] width 119 height 24
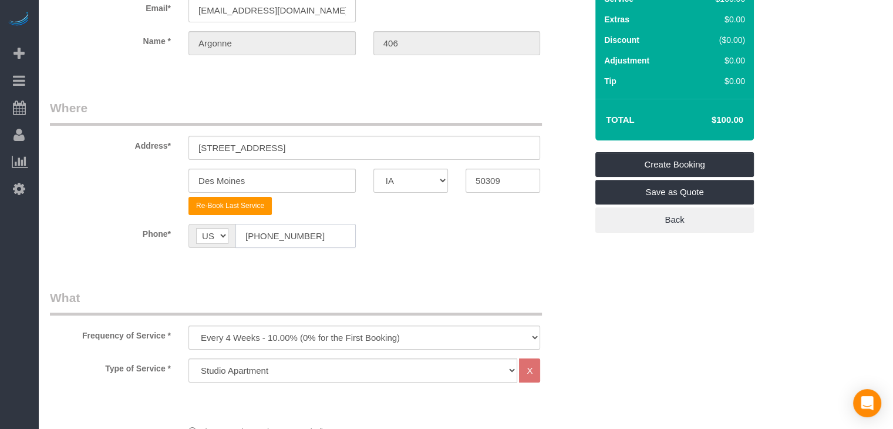
scroll to position [289, 0]
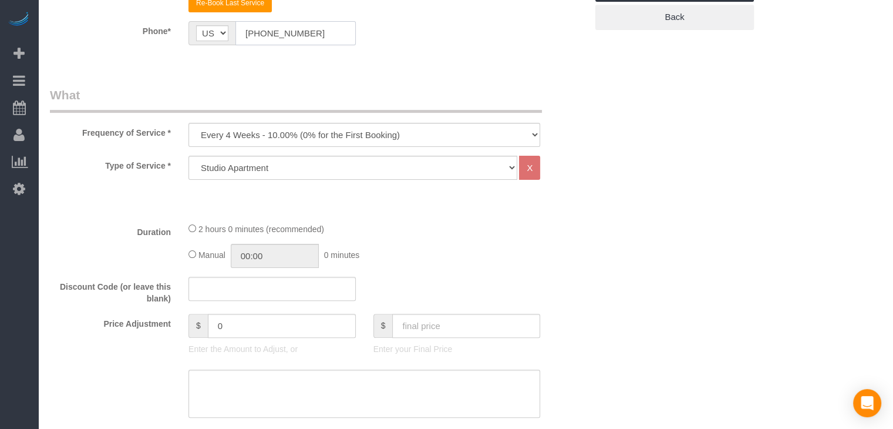
type input "[PHONE_NUMBER]"
click at [339, 126] on select "Every 6 Weeks (0% for the First Booking) One Time Every 8 Weeks (0% for the Fir…" at bounding box center [364, 135] width 352 height 24
select select "object:1710"
click at [188, 123] on select "Every 6 Weeks (0% for the First Booking) One Time Every 8 Weeks (0% for the Fir…" at bounding box center [364, 135] width 352 height 24
type input "02:00"
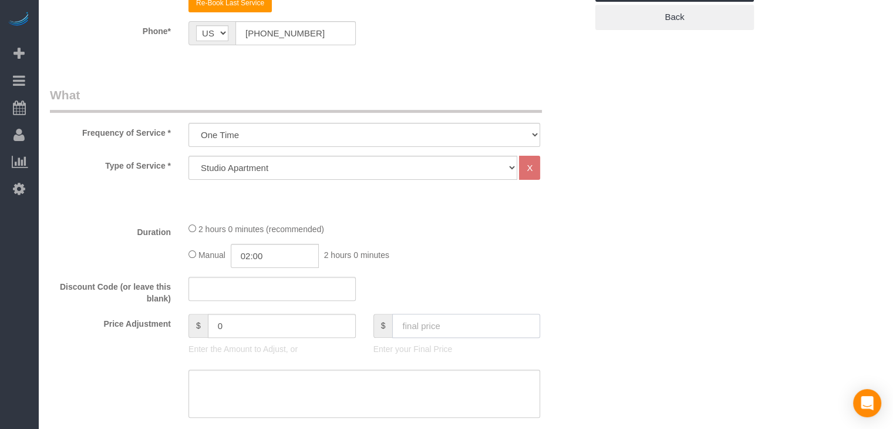
click at [433, 318] on input "text" at bounding box center [466, 325] width 148 height 24
type input "70"
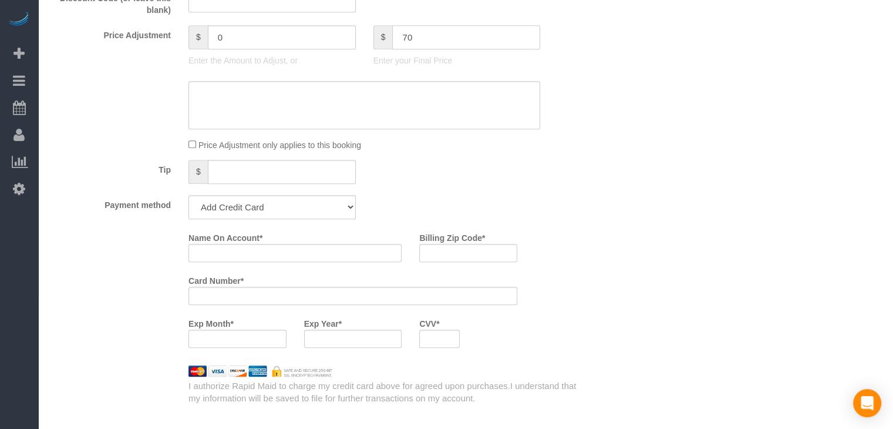
type input "-30"
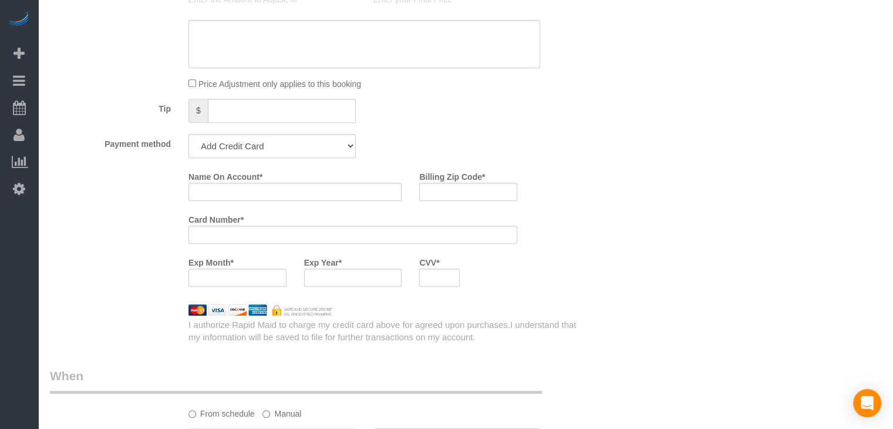
scroll to position [674, 0]
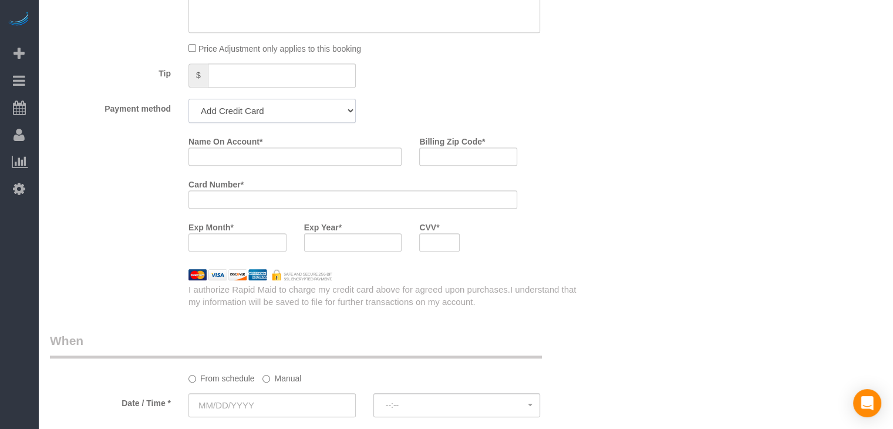
click at [299, 104] on select "Add Credit Card Cash Check Paypal" at bounding box center [271, 111] width 167 height 24
select select "string:check"
click at [188, 99] on select "Add Credit Card Cash Check Paypal" at bounding box center [271, 111] width 167 height 24
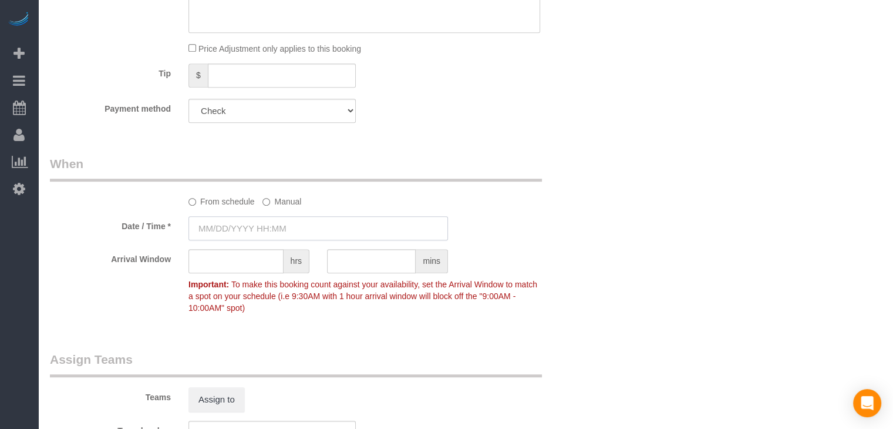
click at [261, 228] on input "text" at bounding box center [317, 228] width 259 height 24
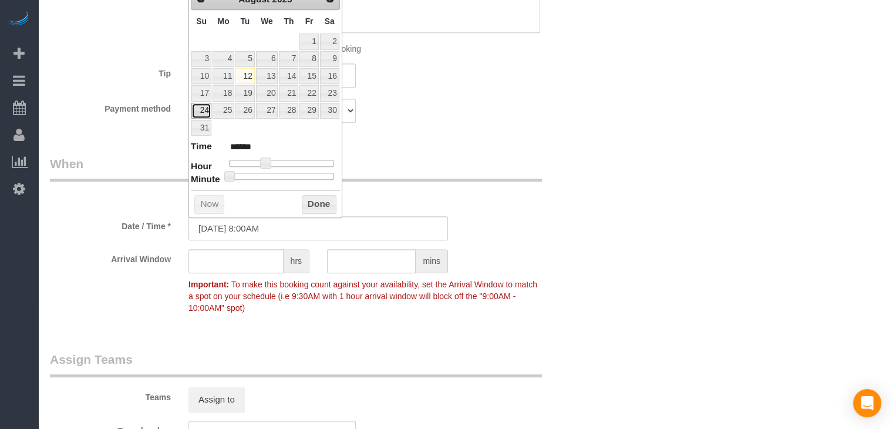
click at [199, 109] on link "24" at bounding box center [201, 111] width 20 height 16
type input "08/24/2025 9:00AM"
type input "******"
type input "08/24/2025 10:00AM"
type input "*******"
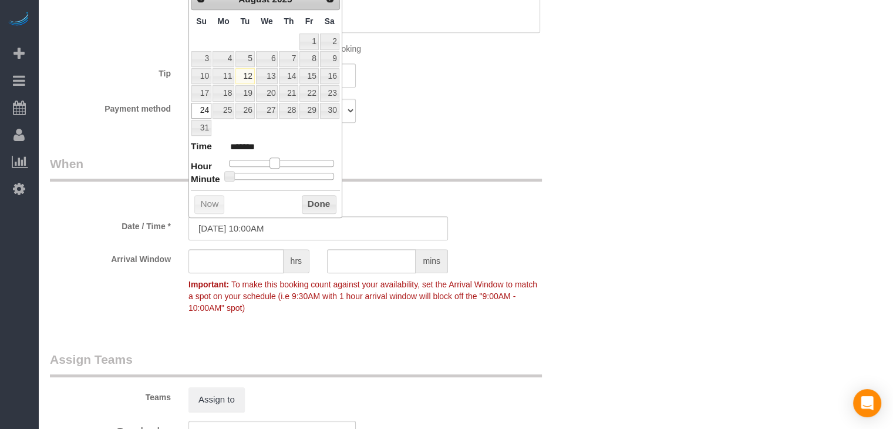
type input "08/24/2025 11:00AM"
type input "*******"
drag, startPoint x: 260, startPoint y: 160, endPoint x: 273, endPoint y: 164, distance: 13.6
click at [273, 164] on div at bounding box center [281, 163] width 105 height 7
type input "08/24/2025 10:00AM"
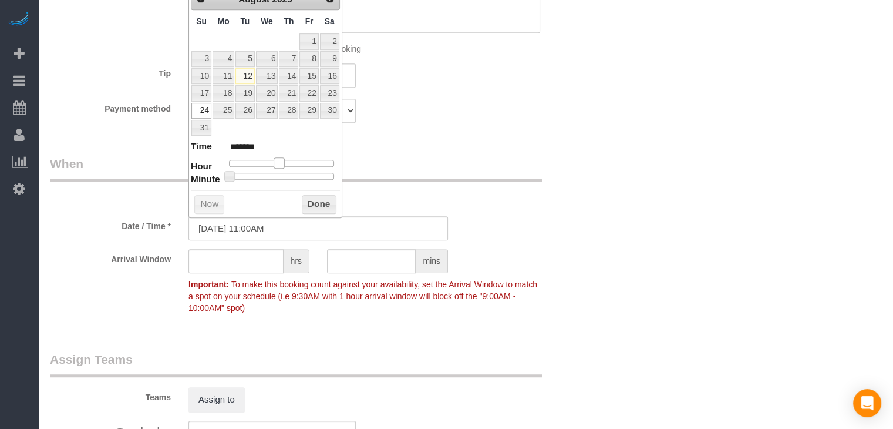
type input "*******"
drag, startPoint x: 277, startPoint y: 160, endPoint x: 288, endPoint y: 174, distance: 17.6
click at [275, 160] on span at bounding box center [274, 162] width 11 height 11
click at [324, 201] on button "Done" at bounding box center [319, 204] width 35 height 19
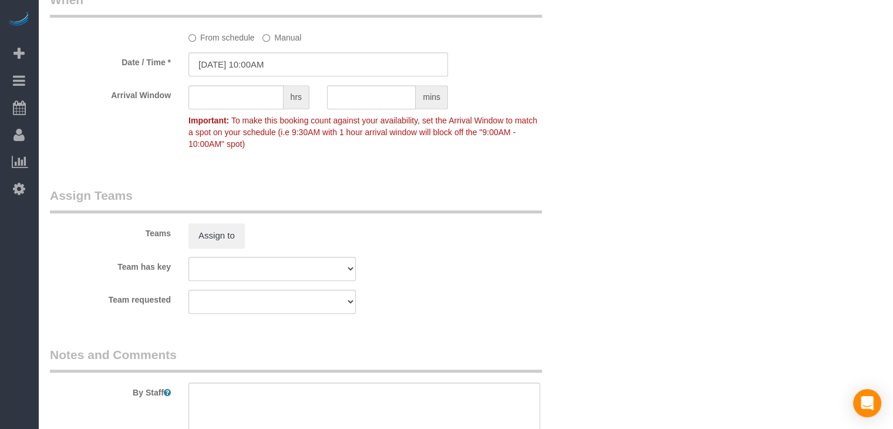
scroll to position [1082, 0]
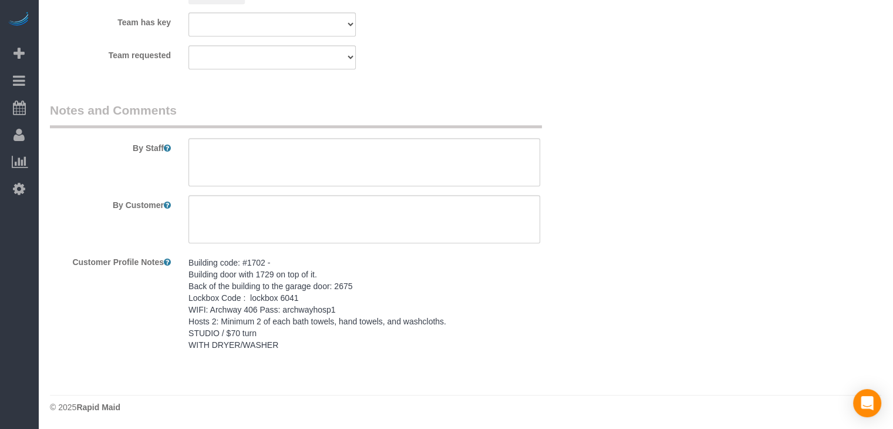
click at [291, 336] on pre "Building code: #1702 - Building door with 1729 on top of it. Back of the buildi…" at bounding box center [364, 304] width 352 height 94
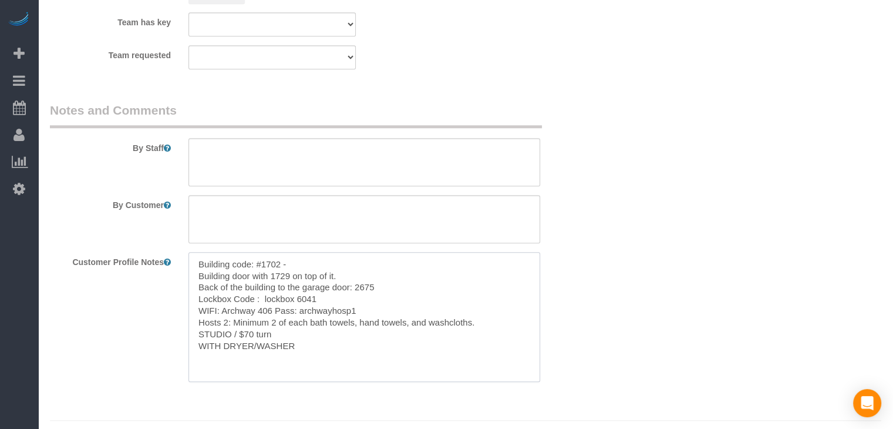
click at [315, 302] on textarea "Building code: #1702 - Building door with 1729 on top of it. Back of the buildi…" at bounding box center [364, 317] width 352 height 130
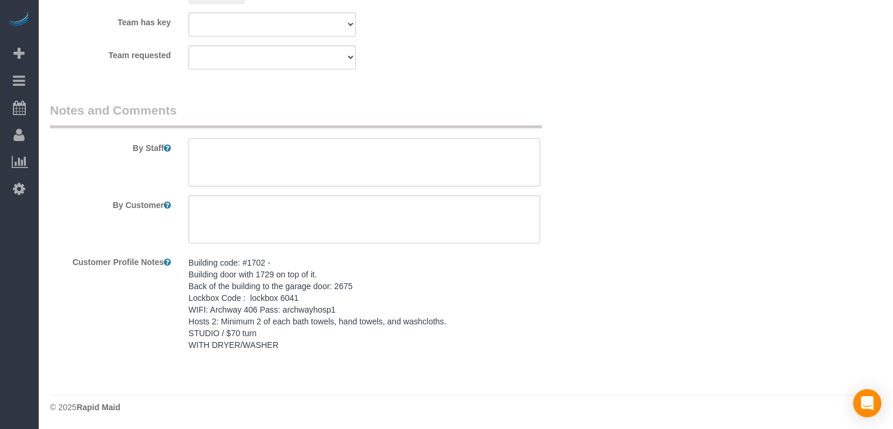
click at [301, 163] on textarea at bounding box center [364, 162] width 352 height 48
paste textarea "Building code: #1702 - Building door with 1729 on top of it. Back of the buildi…"
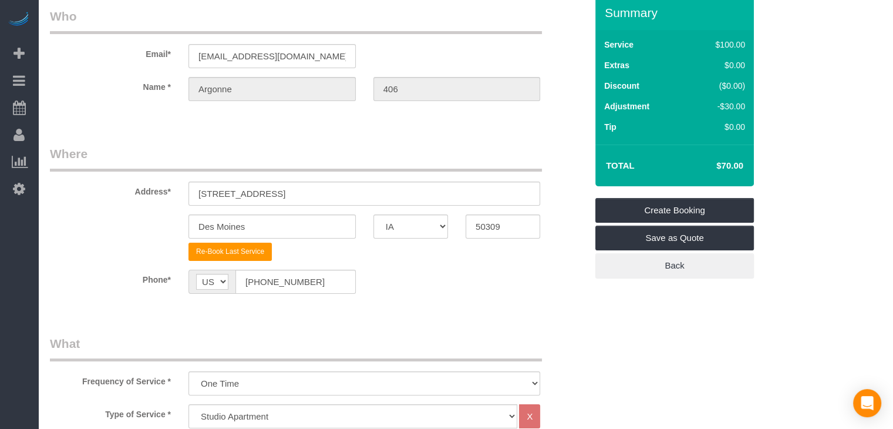
scroll to position [31, 0]
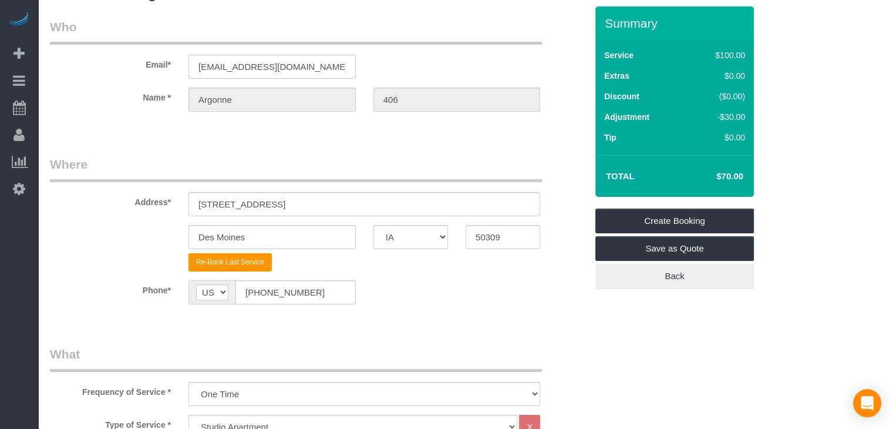
type textarea "Building code: #1702 - Building door with 1729 on top of it. Back of the buildi…"
click at [649, 227] on link "Create Booking" at bounding box center [674, 220] width 159 height 25
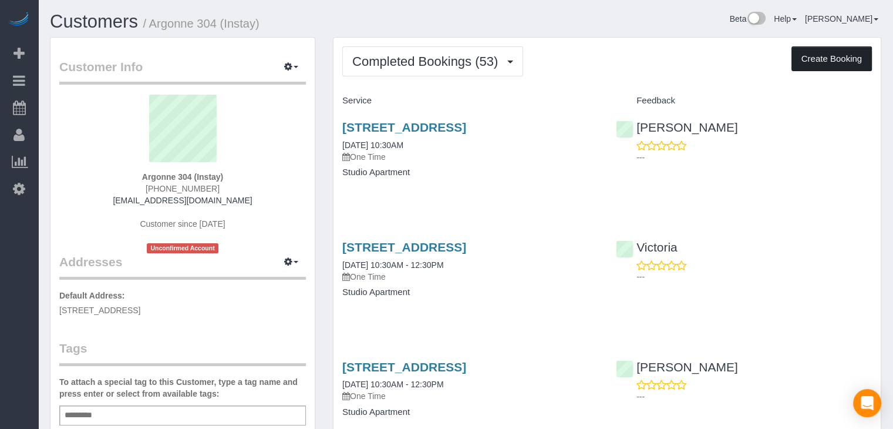
click at [849, 60] on button "Create Booking" at bounding box center [831, 58] width 80 height 25
select select "IA"
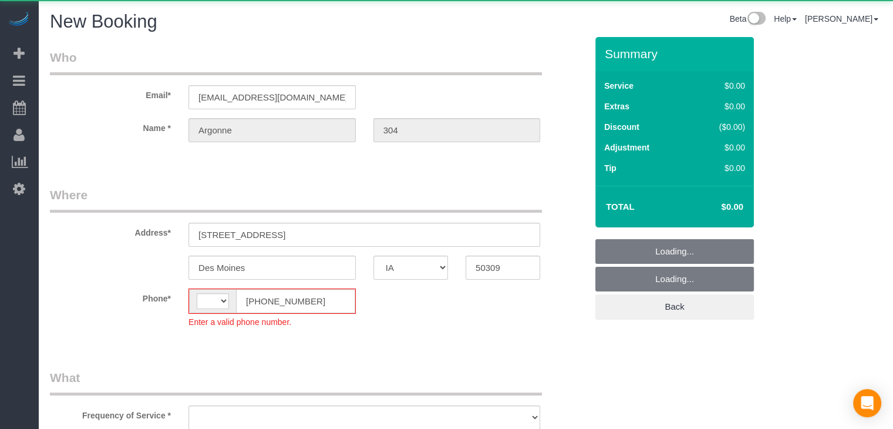
select select "string:[GEOGRAPHIC_DATA]"
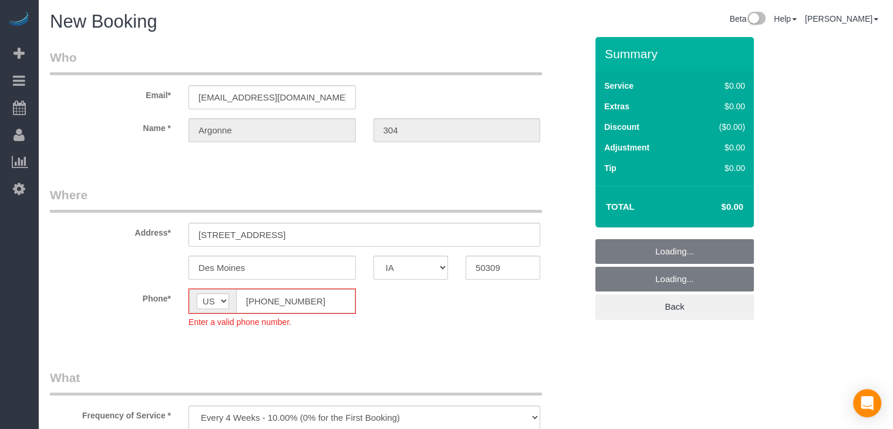
select select "object:1714"
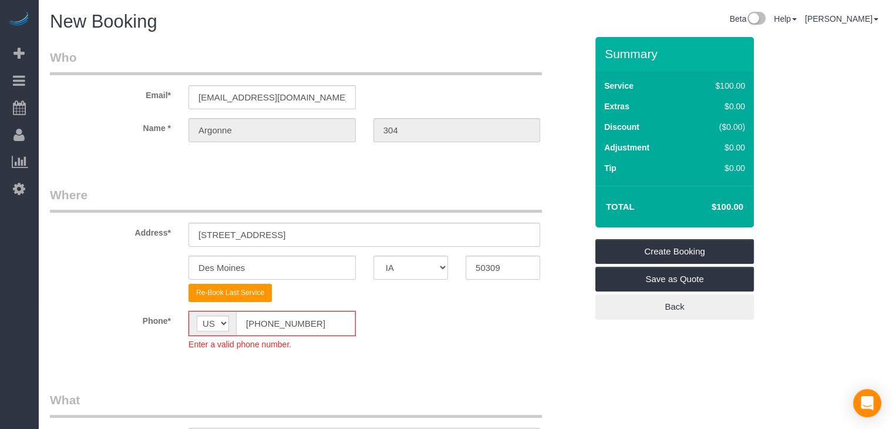
click at [257, 327] on input "[PHONE_NUMBER]" at bounding box center [295, 323] width 119 height 24
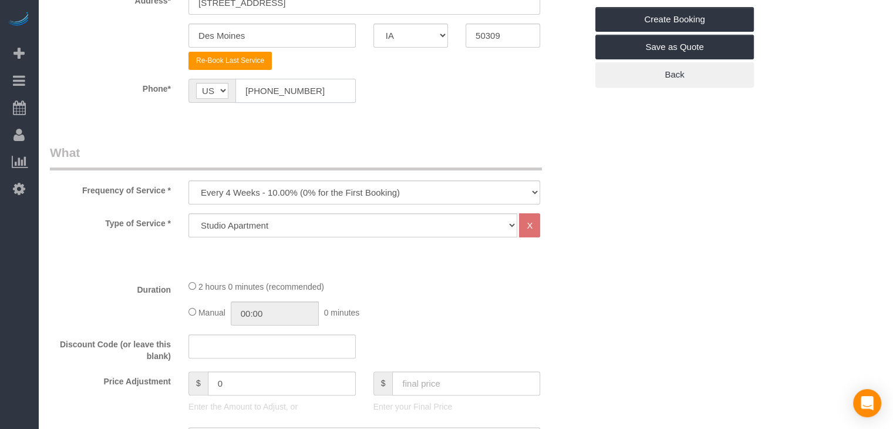
scroll to position [240, 0]
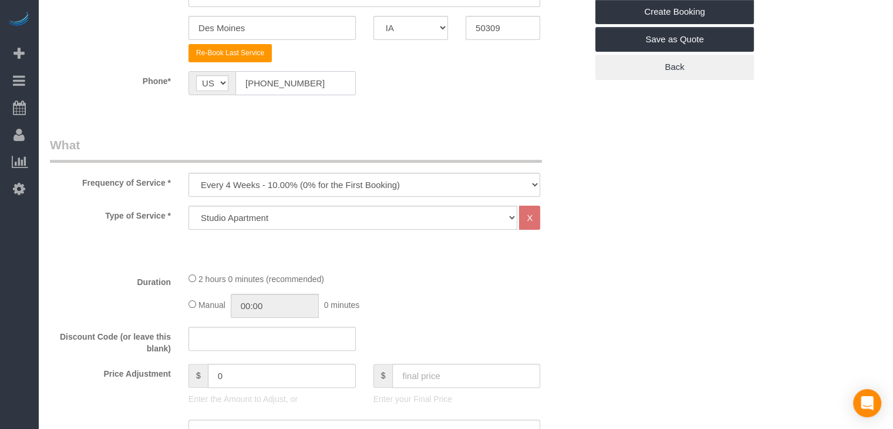
type input "[PHONE_NUMBER]"
click at [278, 183] on select "Every 6 Weeks (0% for the First Booking) One Time Every 8 Weeks (0% for the Fir…" at bounding box center [364, 185] width 352 height 24
select select "object:1716"
click at [188, 173] on select "Every 6 Weeks (0% for the First Booking) One Time Every 8 Weeks (0% for the Fir…" at bounding box center [364, 185] width 352 height 24
type input "02:00"
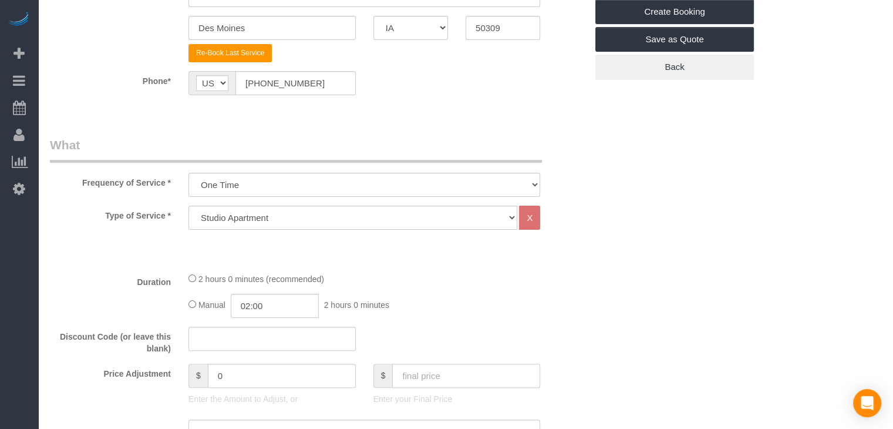
click at [424, 382] on input "text" at bounding box center [466, 375] width 148 height 24
type input "70"
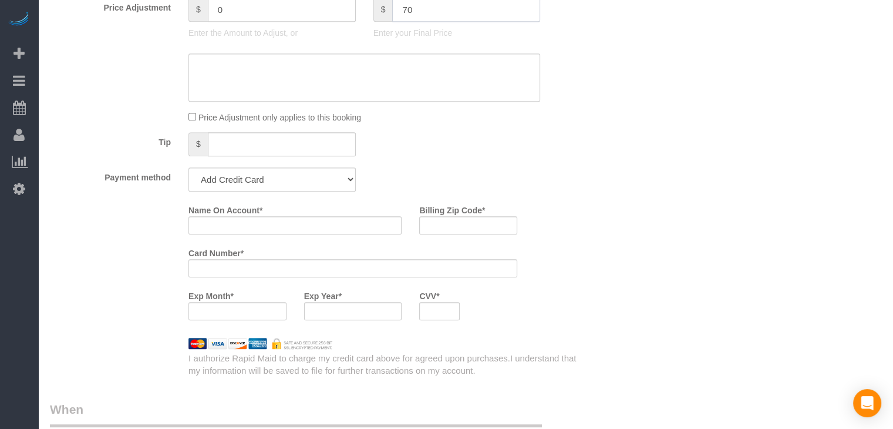
scroll to position [616, 0]
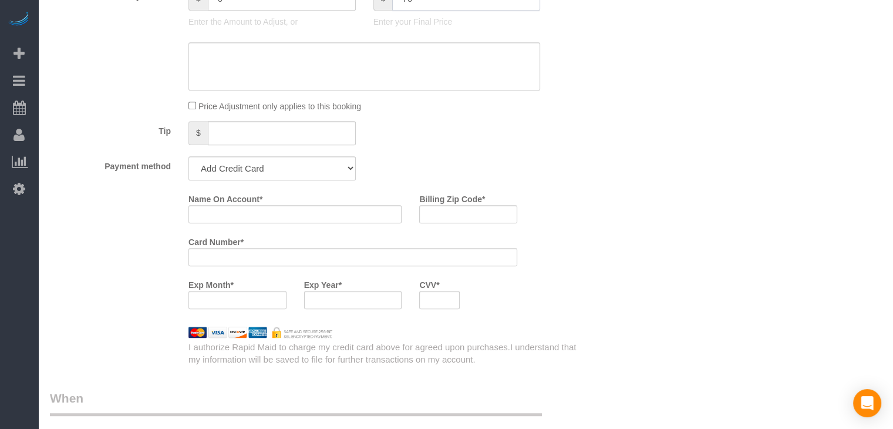
type input "-30"
click at [295, 166] on select "Add Credit Card Cash Check Paypal" at bounding box center [271, 168] width 167 height 24
select select "string:check"
click at [188, 156] on select "Add Credit Card Cash Check Paypal" at bounding box center [271, 168] width 167 height 24
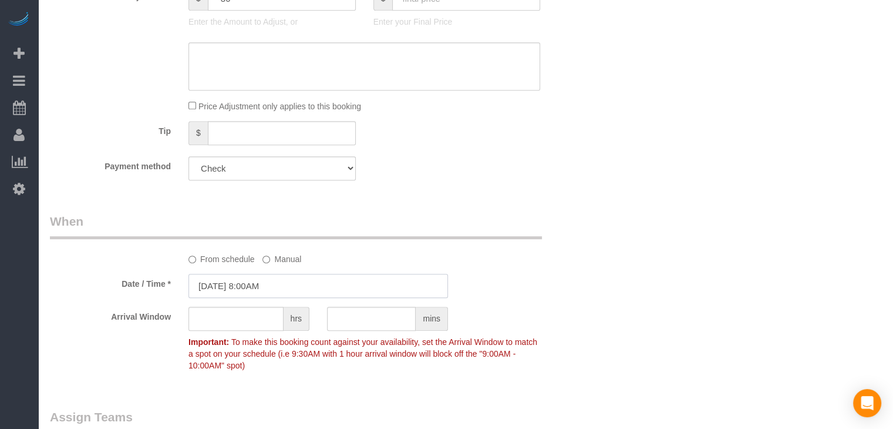
click at [230, 281] on input "[DATE] 8:00AM" at bounding box center [317, 286] width 259 height 24
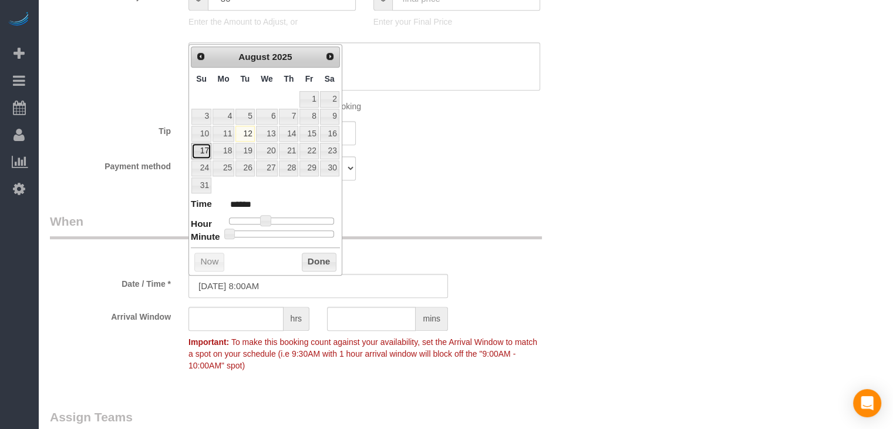
click at [200, 151] on link "17" at bounding box center [201, 151] width 20 height 16
type input "08/17/2025 9:00AM"
type input "******"
type input "08/17/2025 10:00AM"
type input "*******"
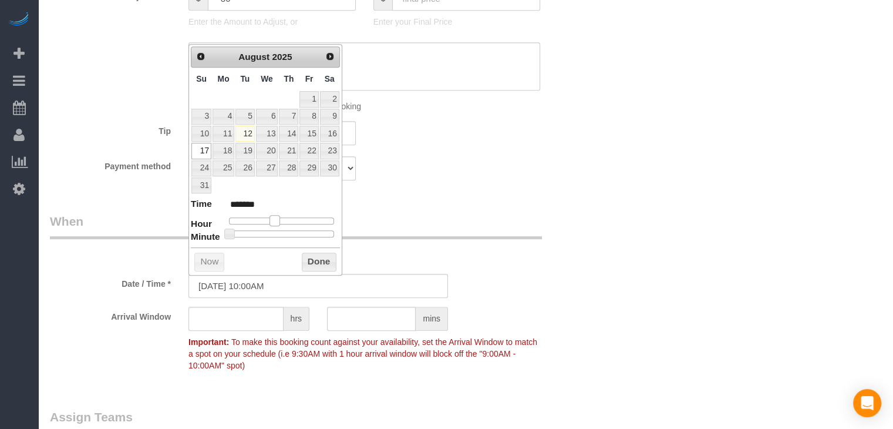
click at [275, 217] on span at bounding box center [274, 220] width 11 height 11
click at [310, 252] on button "Done" at bounding box center [319, 261] width 35 height 19
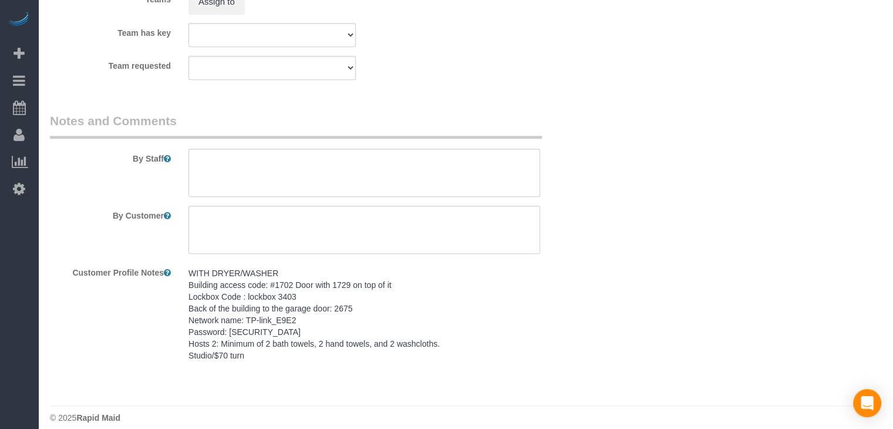
scroll to position [1078, 0]
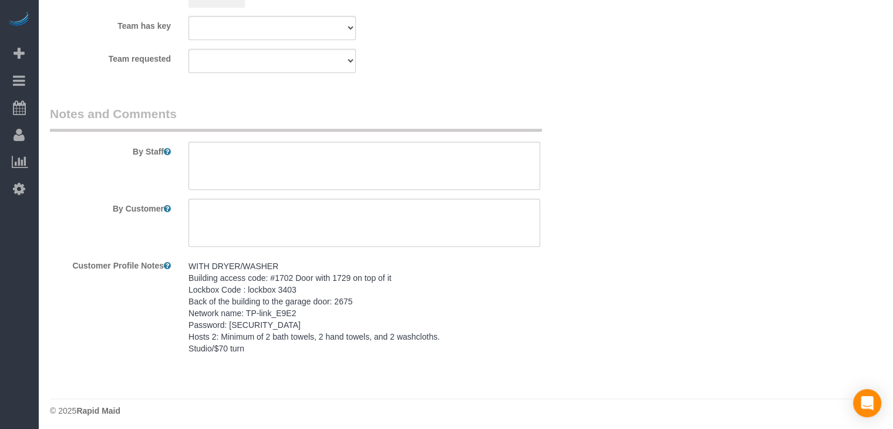
click at [263, 305] on pre "WITH DRYER/WASHER Building access code: #1702 Door with 1729 on top of it Lockb…" at bounding box center [364, 307] width 352 height 94
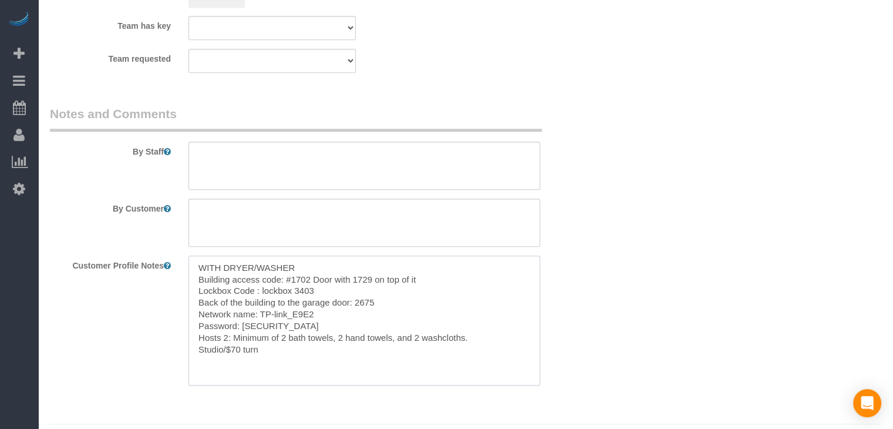
click at [304, 328] on textarea "WITH DRYER/WASHER Building access code: #1702 Door with 1729 on top of it Lockb…" at bounding box center [364, 320] width 352 height 130
click at [342, 149] on textarea at bounding box center [364, 165] width 352 height 48
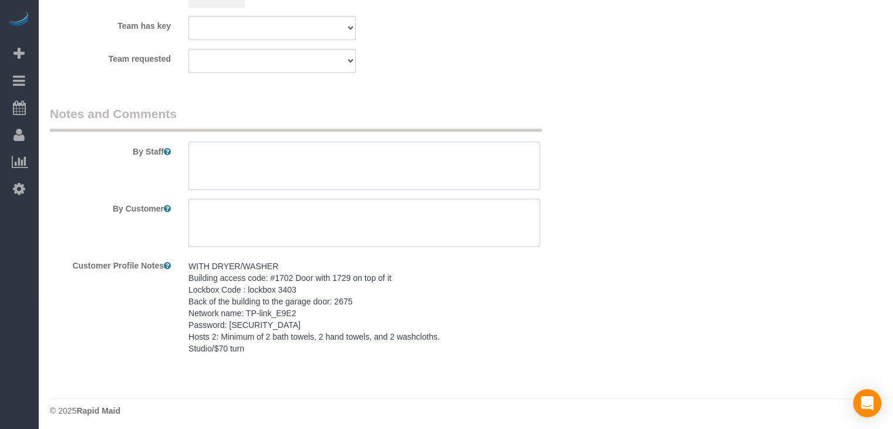
paste textarea "WITH DRYER/WASHER Building access code: #1702 Door with 1729 on top of it Lockb…"
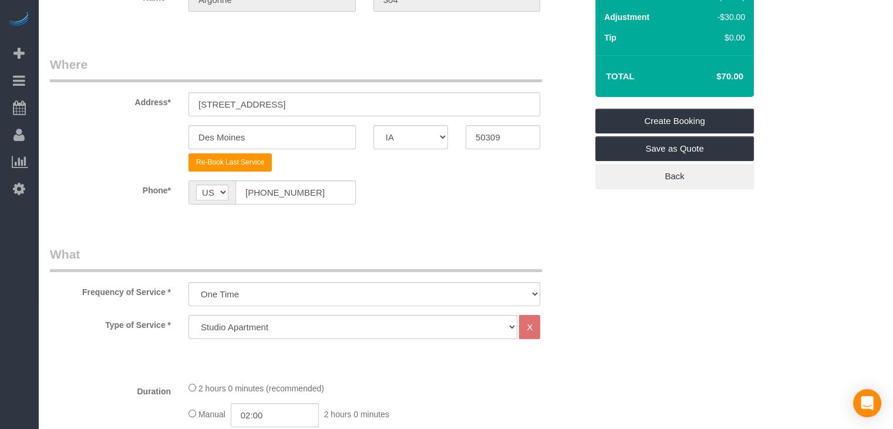
scroll to position [127, 0]
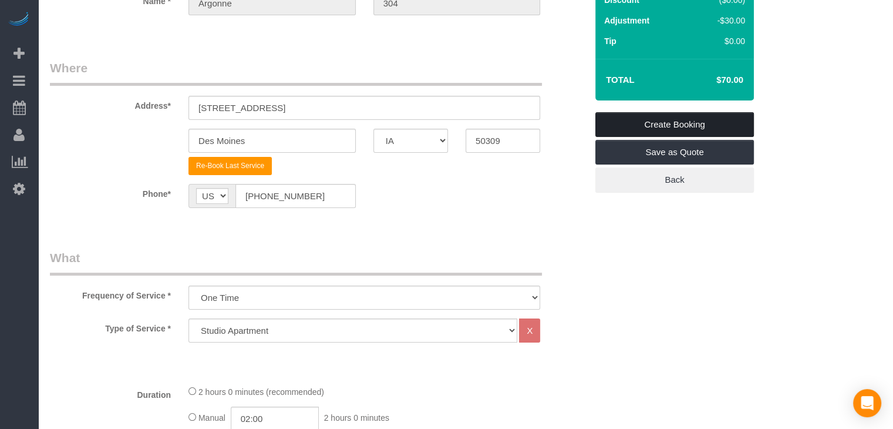
type textarea "WITH DRYER/WASHER Building access code: #1702 Door with 1729 on top of it Lockb…"
click at [744, 129] on link "Create Booking" at bounding box center [674, 124] width 159 height 25
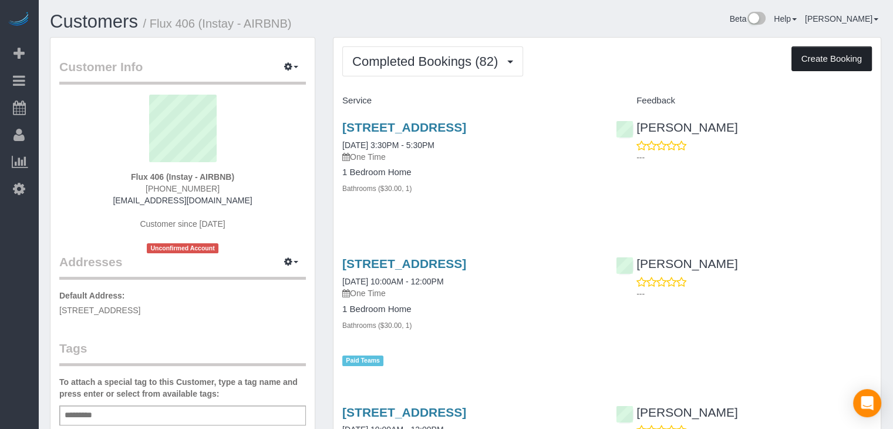
click at [819, 62] on button "Create Booking" at bounding box center [831, 58] width 80 height 25
select select "IA"
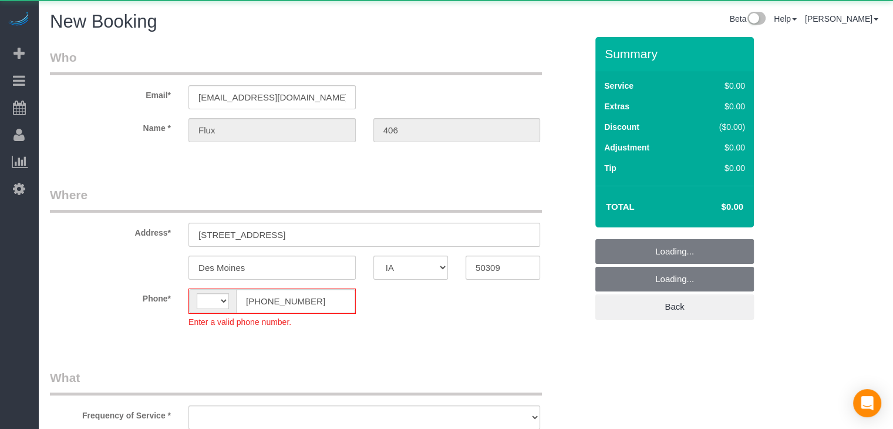
select select "object:1404"
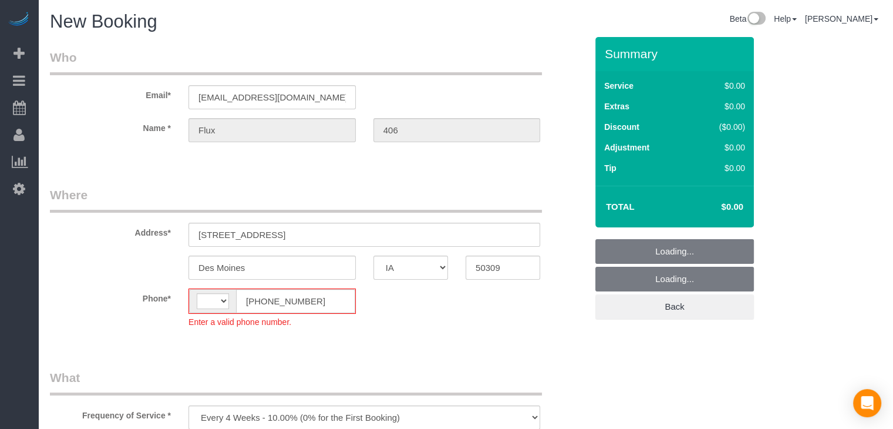
select select "string:[GEOGRAPHIC_DATA]"
select select "object:1729"
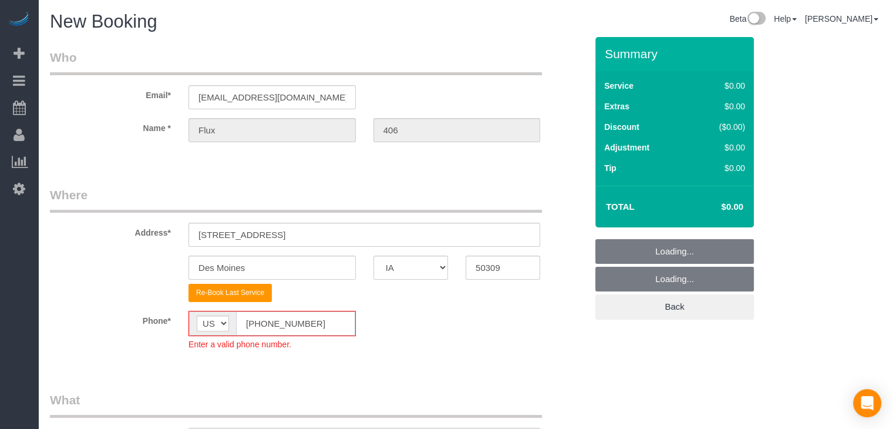
click at [258, 324] on input "[PHONE_NUMBER]" at bounding box center [295, 323] width 119 height 24
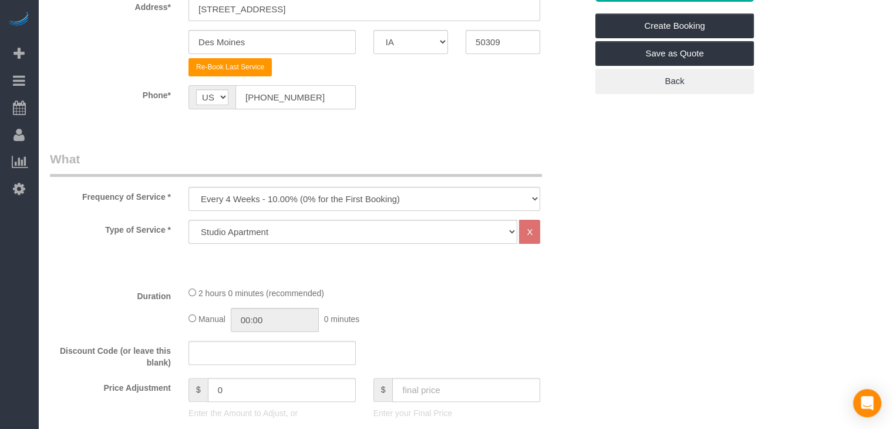
scroll to position [292, 0]
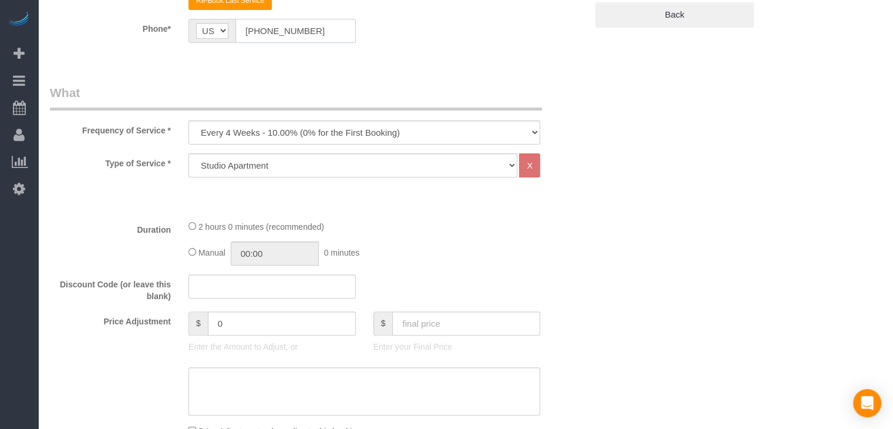
type input "[PHONE_NUMBER]"
click at [426, 130] on select "Every 6 Weeks (0% for the First Booking) One Time Every 8 Weeks (0% for the Fir…" at bounding box center [364, 132] width 352 height 24
select select "object:1731"
click at [188, 120] on select "Every 6 Weeks (0% for the First Booking) One Time Every 8 Weeks (0% for the Fir…" at bounding box center [364, 132] width 352 height 24
click at [387, 167] on select "Studio Apartment 1 Bedroom Home 2 Bedroom Home 3 Bedroom Home 4 Bedroom Home 5 …" at bounding box center [352, 165] width 329 height 24
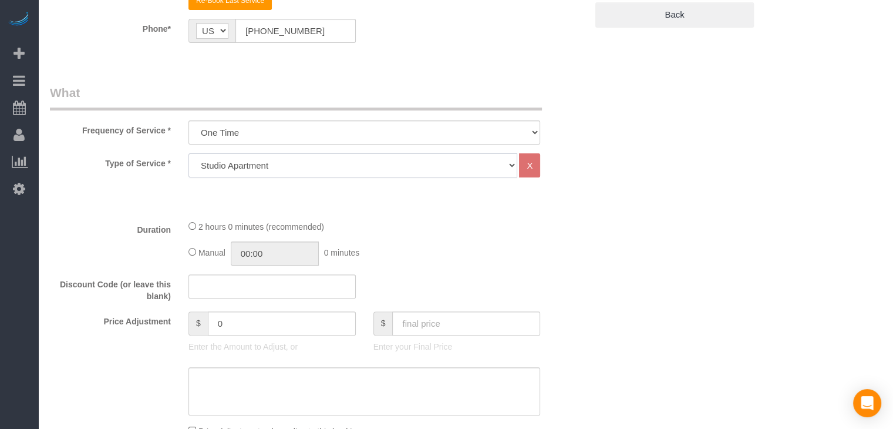
select select "25"
click at [188, 153] on select "Studio Apartment 1 Bedroom Home 2 Bedroom Home 3 Bedroom Home 4 Bedroom Home 5 …" at bounding box center [352, 165] width 329 height 24
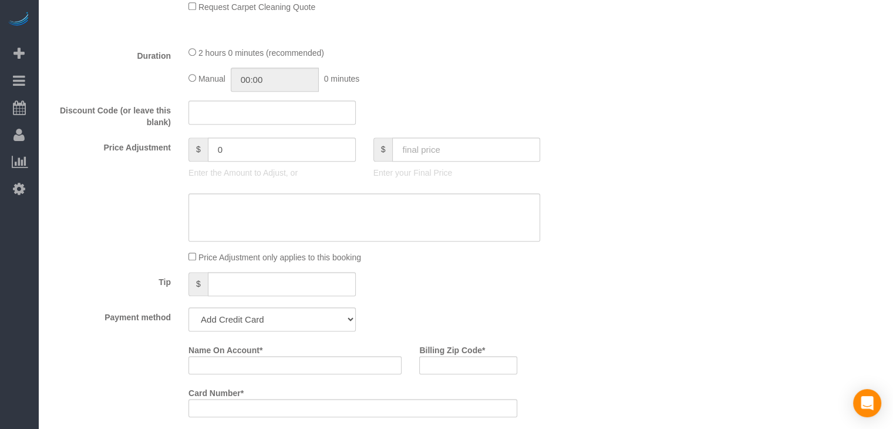
scroll to position [762, 0]
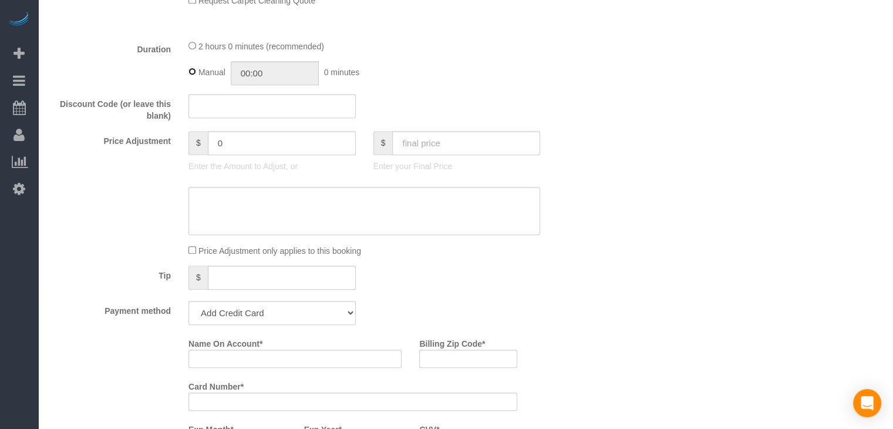
type input "02:00"
click at [486, 146] on input "text" at bounding box center [466, 143] width 148 height 24
type input "75"
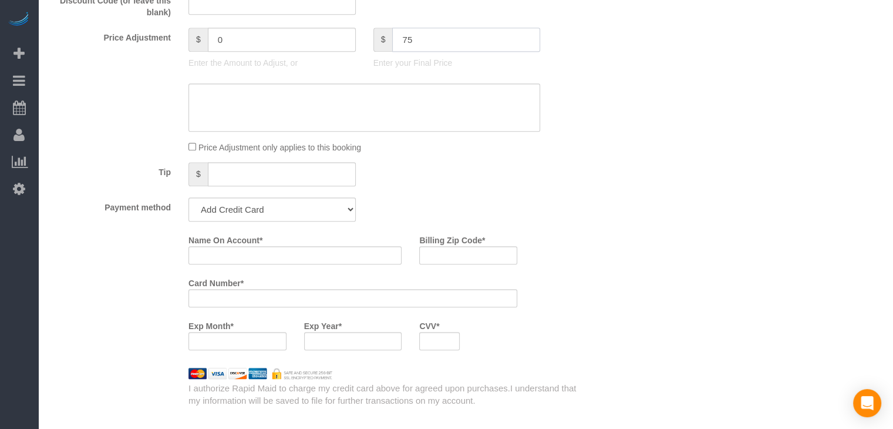
type input "-64"
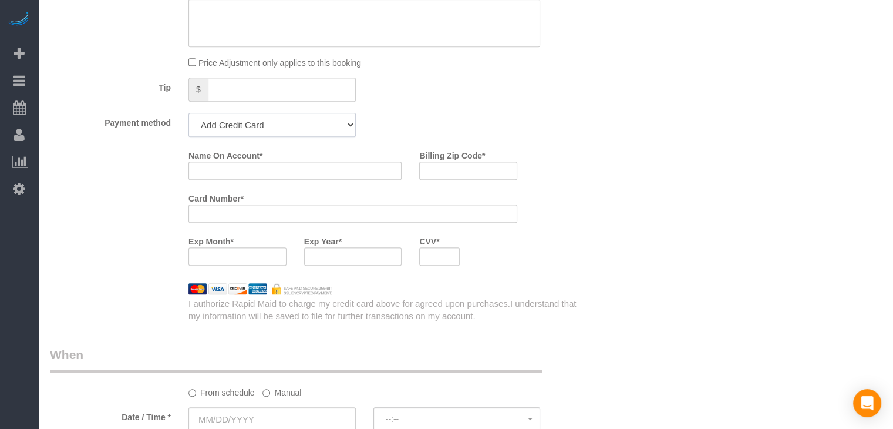
click at [229, 120] on select "Add Credit Card Cash Check Paypal" at bounding box center [271, 125] width 167 height 24
select select "string:check"
click at [188, 116] on select "Add Credit Card Cash Check Paypal" at bounding box center [271, 125] width 167 height 24
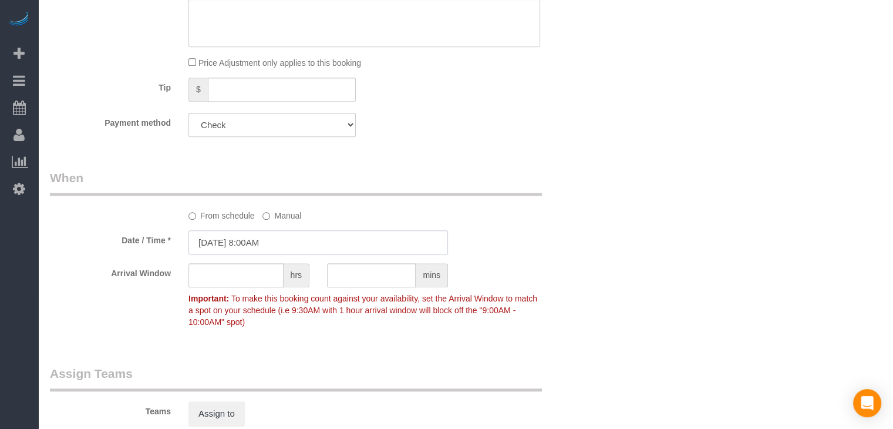
click at [261, 242] on input "[DATE] 8:00AM" at bounding box center [317, 242] width 259 height 24
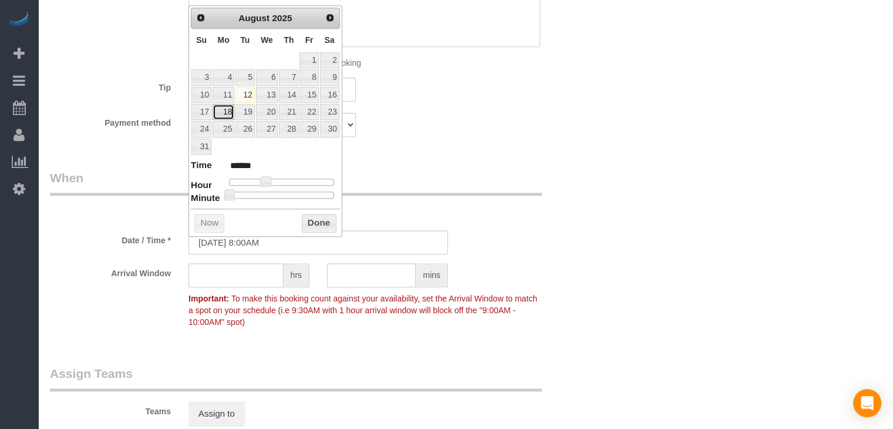
click at [227, 109] on link "18" at bounding box center [224, 112] width 22 height 16
type input "[DATE] 9:00AM"
type input "******"
type input "[DATE] 10:00AM"
type input "*******"
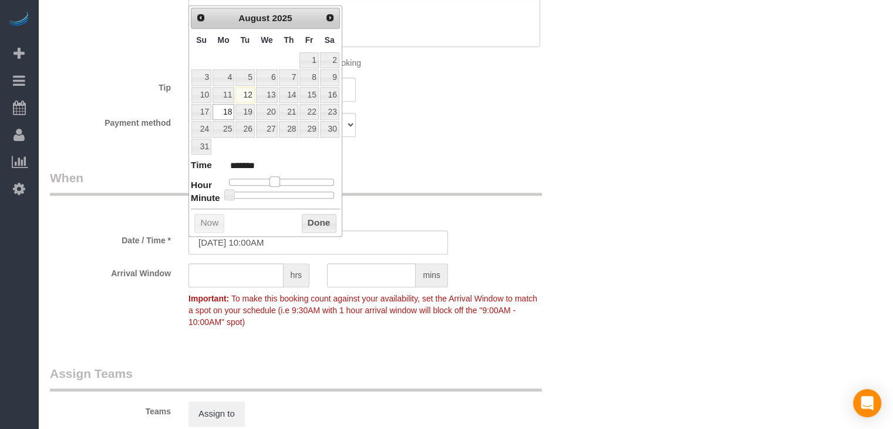
drag, startPoint x: 264, startPoint y: 177, endPoint x: 274, endPoint y: 179, distance: 9.6
click at [274, 179] on span at bounding box center [274, 181] width 11 height 11
click at [313, 223] on button "Done" at bounding box center [319, 223] width 35 height 19
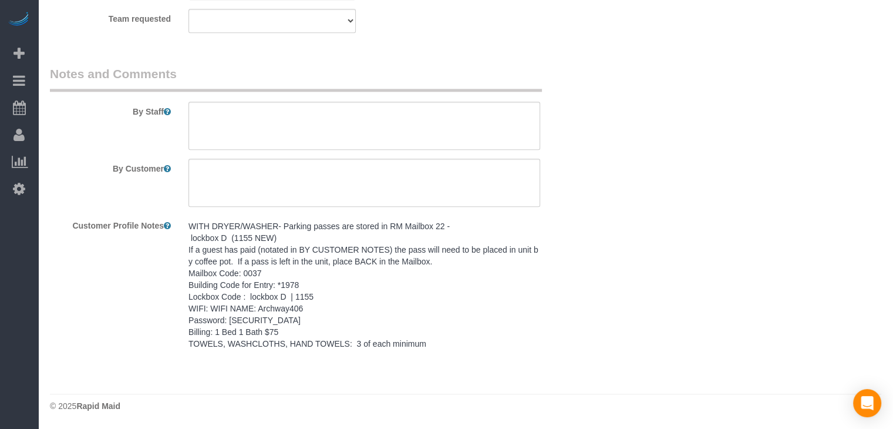
click at [346, 261] on pre "WITH DRYER/WASHER- Parking passes are stored in RM Mailbox 22 - lockbox D (1155…" at bounding box center [364, 284] width 352 height 129
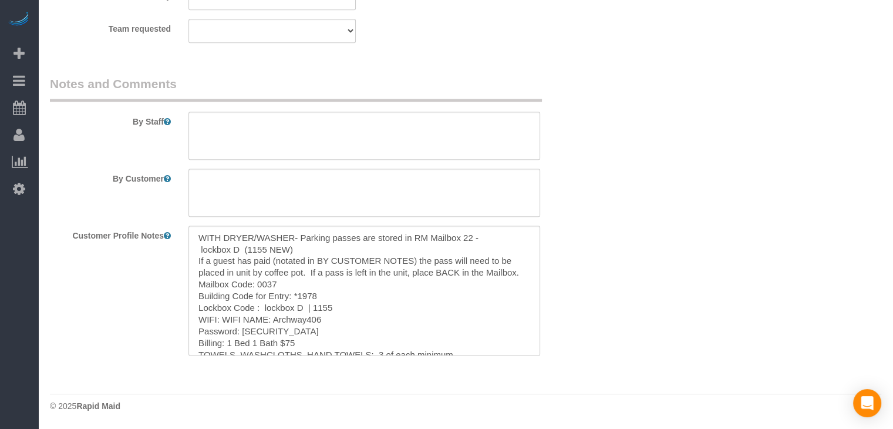
scroll to position [1402, 0]
click at [354, 279] on textarea "WITH DRYER/WASHER- Parking passes are stored in RM Mailbox 22 - lockbox D (1155…" at bounding box center [364, 290] width 352 height 130
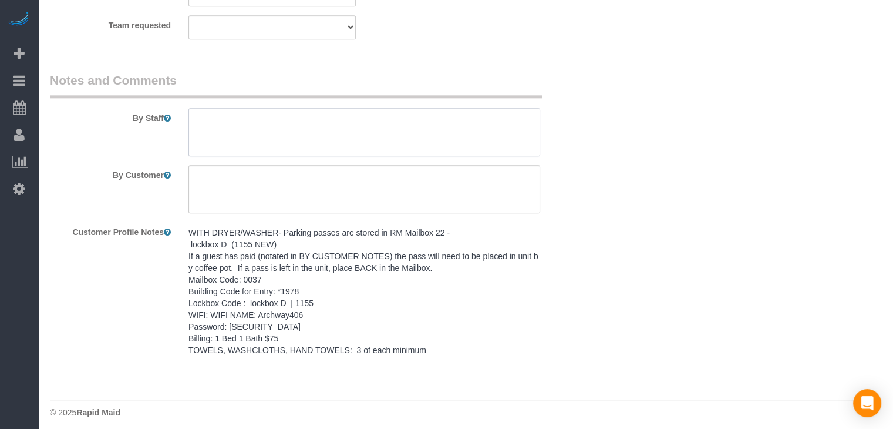
click at [342, 147] on textarea at bounding box center [364, 132] width 352 height 48
paste textarea "WITH DRYER/WASHER- Parking passes are stored in RM Mailbox 22 - lockbox D (1155…"
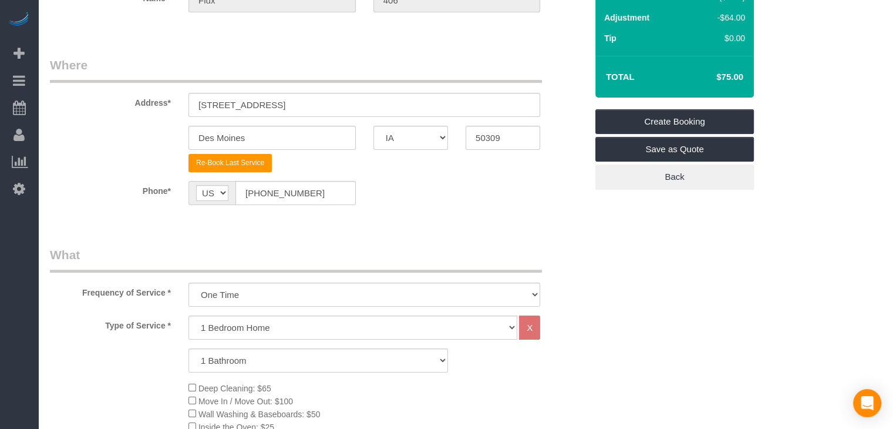
scroll to position [126, 0]
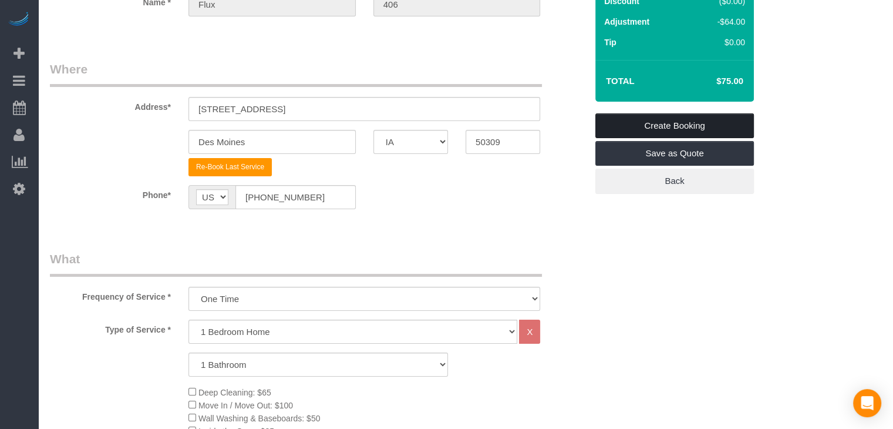
type textarea "WITH DRYER/WASHER- Parking passes are stored in RM Mailbox 22 - lockbox D (1155…"
click at [744, 121] on link "Create Booking" at bounding box center [674, 125] width 159 height 25
